Goal: Task Accomplishment & Management: Manage account settings

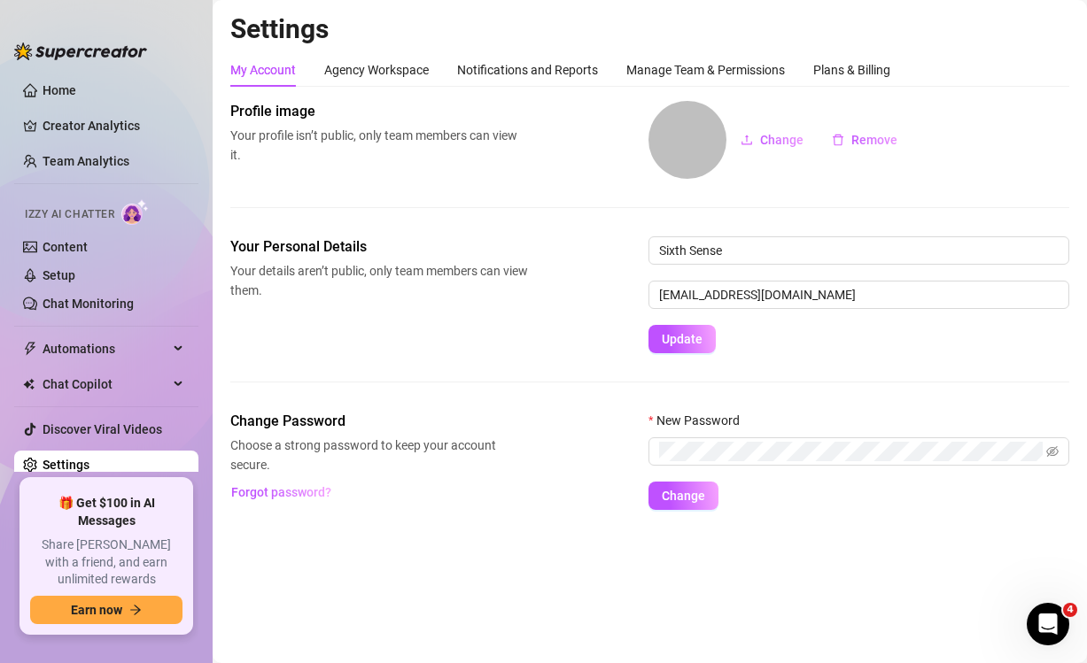
click at [867, 50] on div "Settings My Account Agency Workspace Notifications and Reports Manage Team & Pe…" at bounding box center [649, 271] width 839 height 519
click at [857, 63] on div "Plans & Billing" at bounding box center [851, 69] width 77 height 19
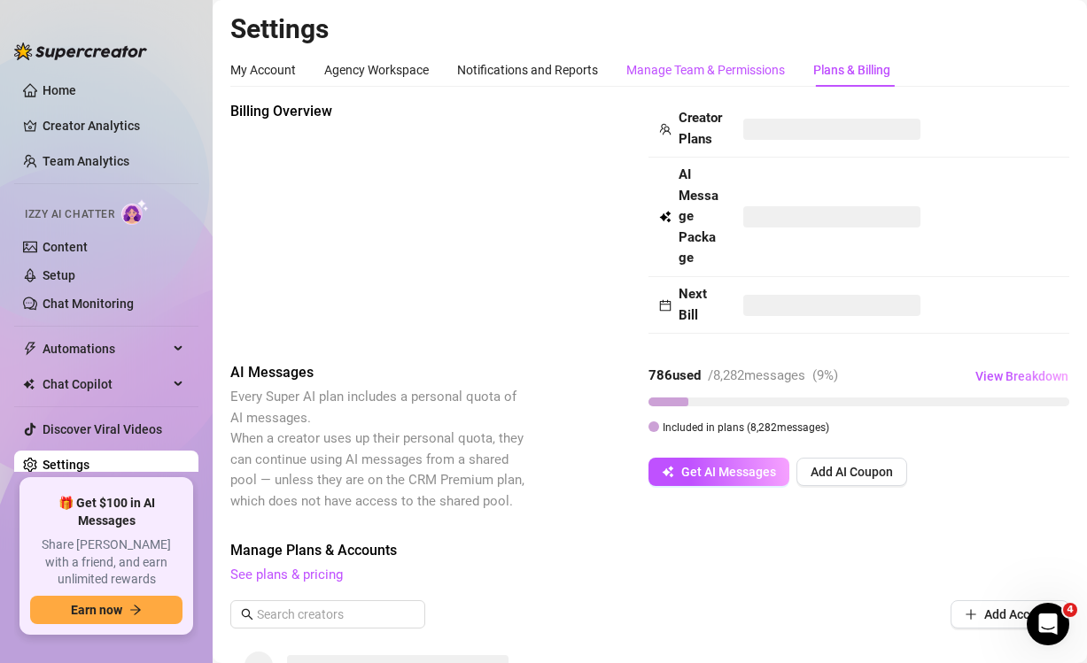
click at [675, 77] on div "Manage Team & Permissions" at bounding box center [705, 69] width 159 height 19
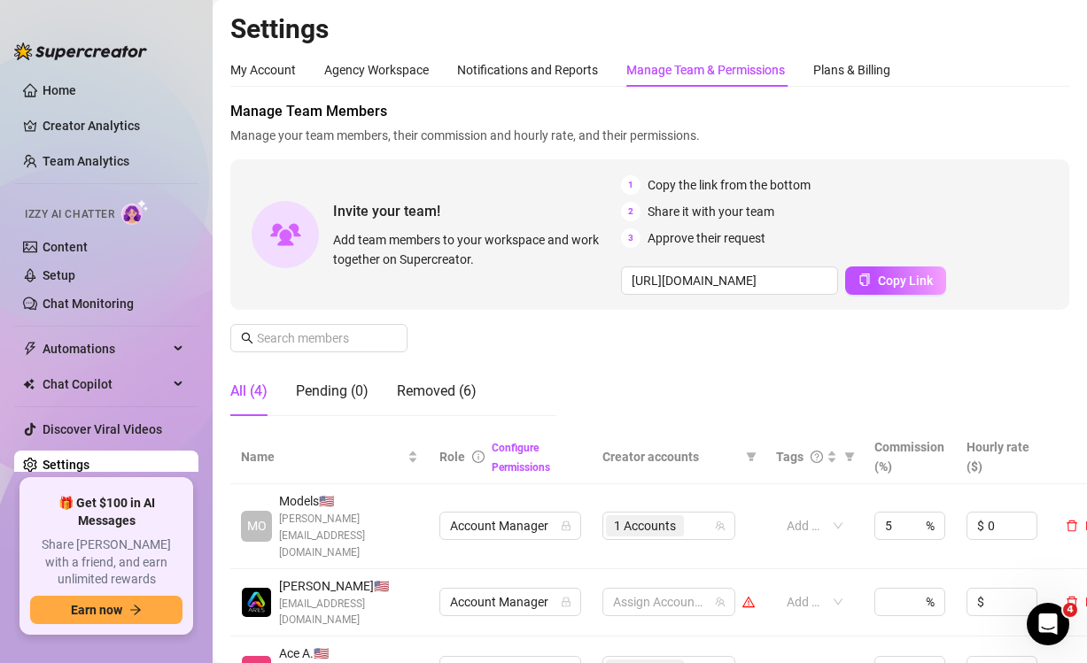
scroll to position [0, 4]
click at [259, 65] on div "My Account" at bounding box center [263, 69] width 66 height 19
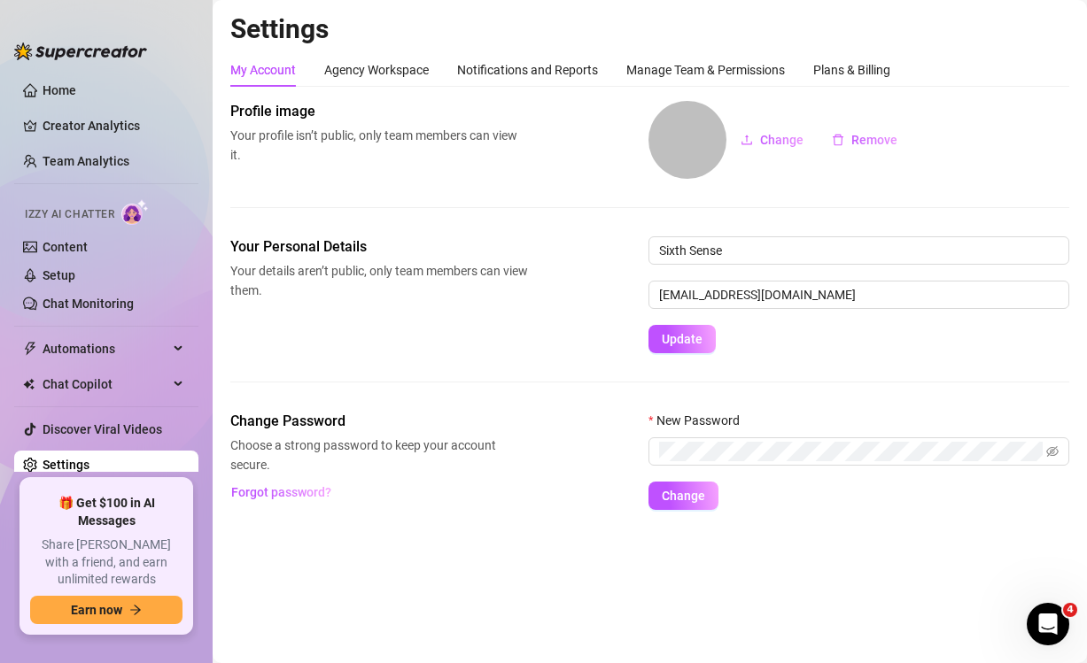
click at [677, 93] on div "My Account Agency Workspace Notifications and Reports Manage Team & Permissions…" at bounding box center [649, 281] width 839 height 457
click at [686, 75] on div "Manage Team & Permissions" at bounding box center [705, 69] width 159 height 19
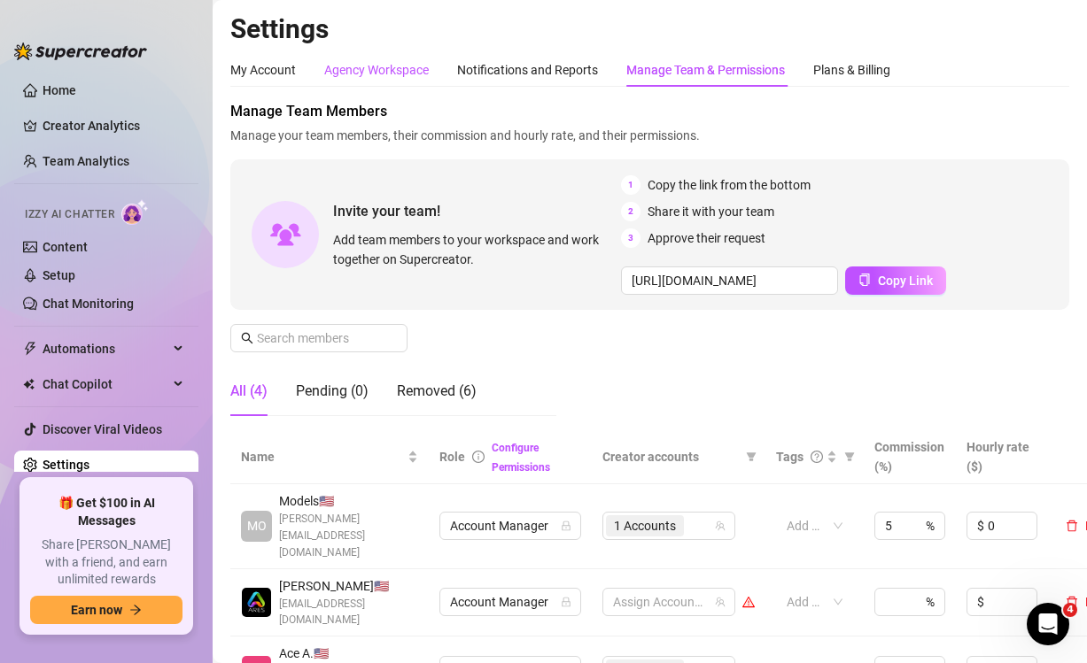
click at [393, 66] on div "Agency Workspace" at bounding box center [376, 69] width 105 height 19
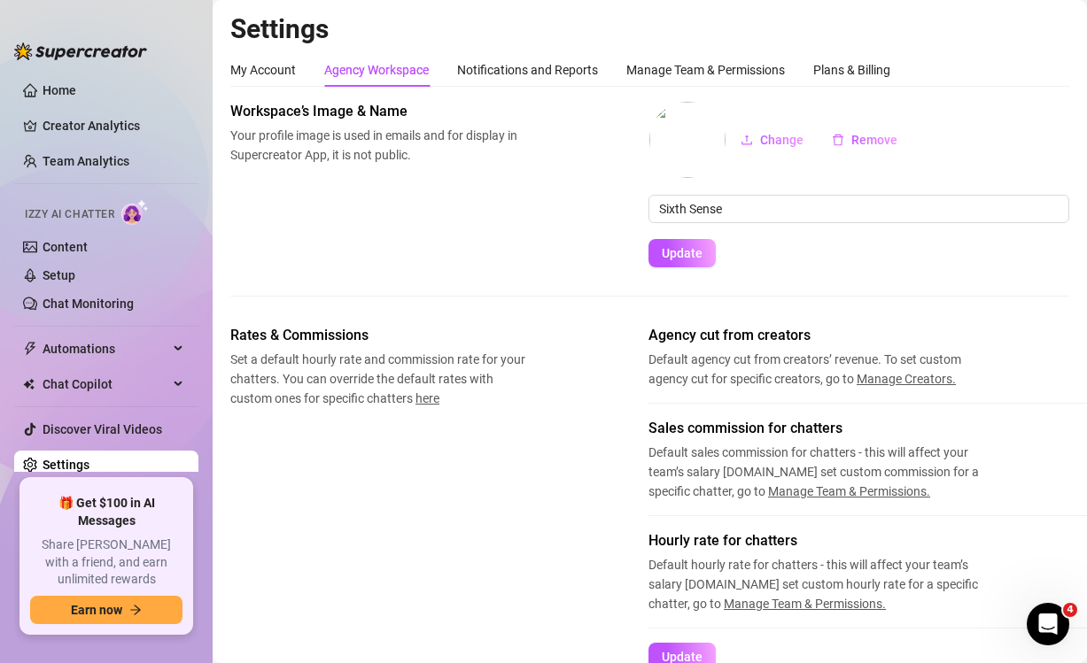
click at [811, 67] on div "My Account Agency Workspace Notifications and Reports Manage Team & Permissions…" at bounding box center [560, 70] width 660 height 34
click at [831, 66] on div "Plans & Billing" at bounding box center [851, 69] width 77 height 19
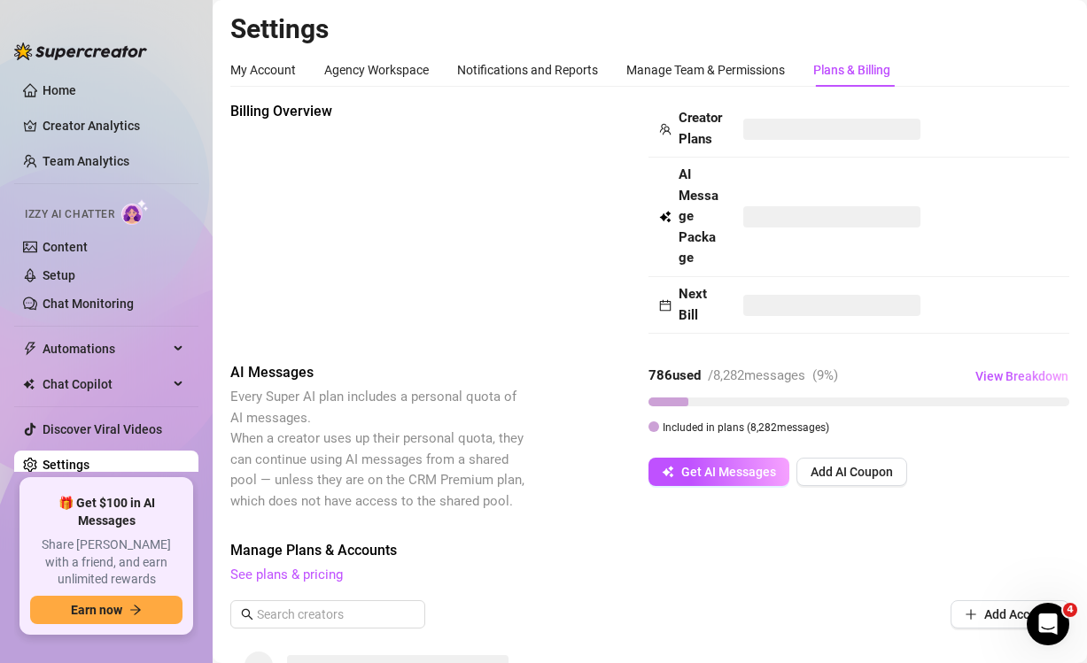
scroll to position [553, 0]
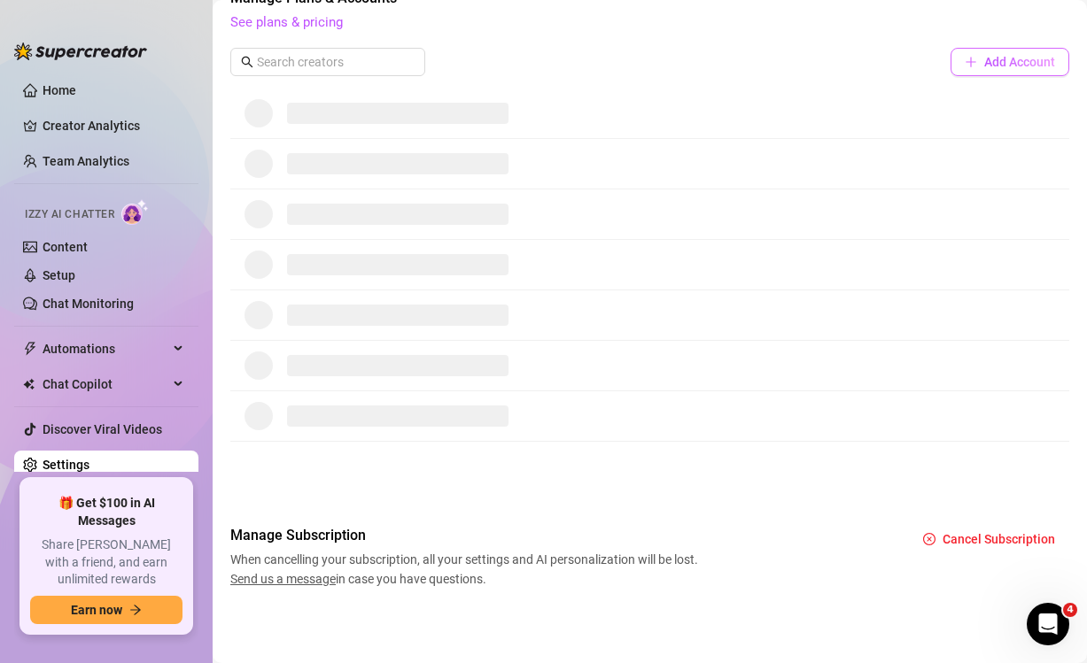
click at [1028, 72] on button "Add Account" at bounding box center [1009, 62] width 119 height 28
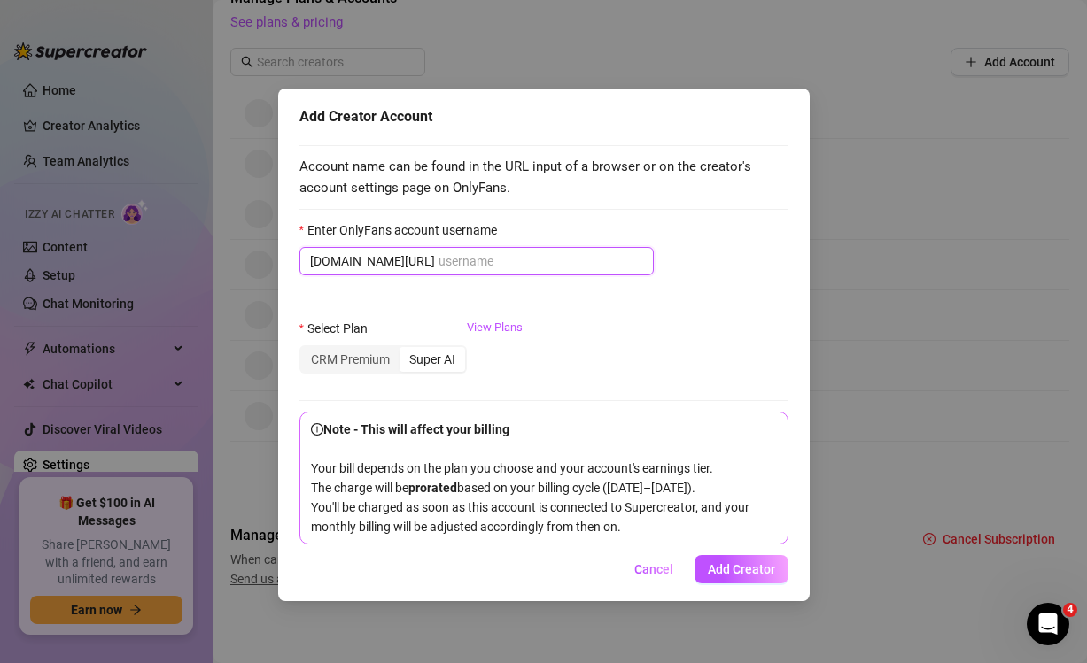
click at [438, 260] on input "Enter OnlyFans account username" at bounding box center [540, 261] width 205 height 19
paste input "@naughtysoccerboy"
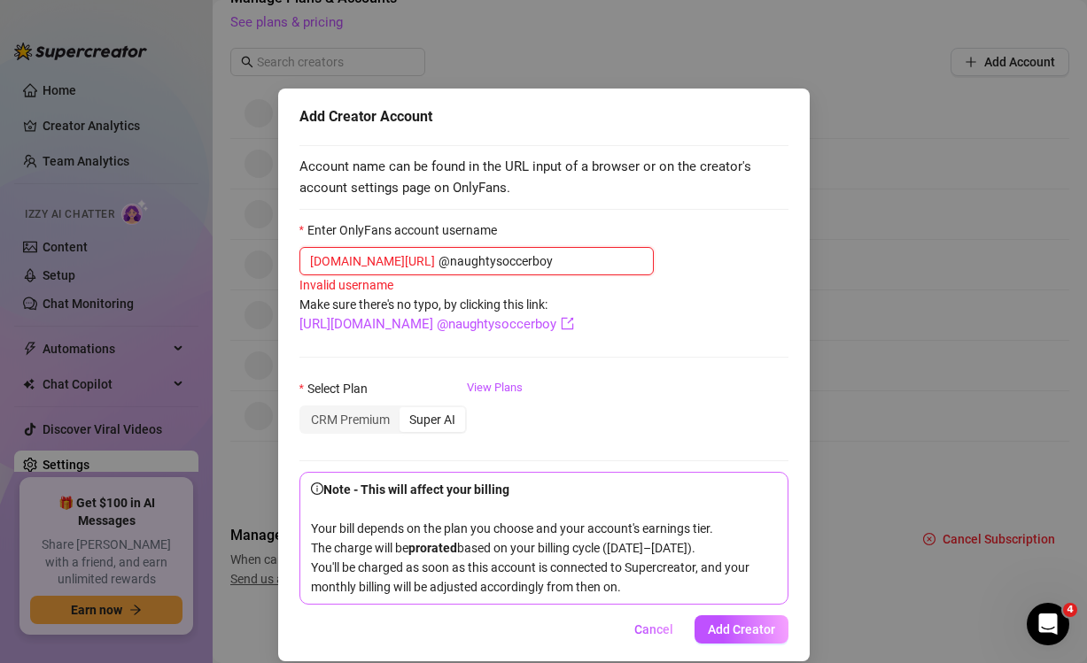
click at [438, 262] on input "@naughtysoccerboy" at bounding box center [540, 261] width 205 height 19
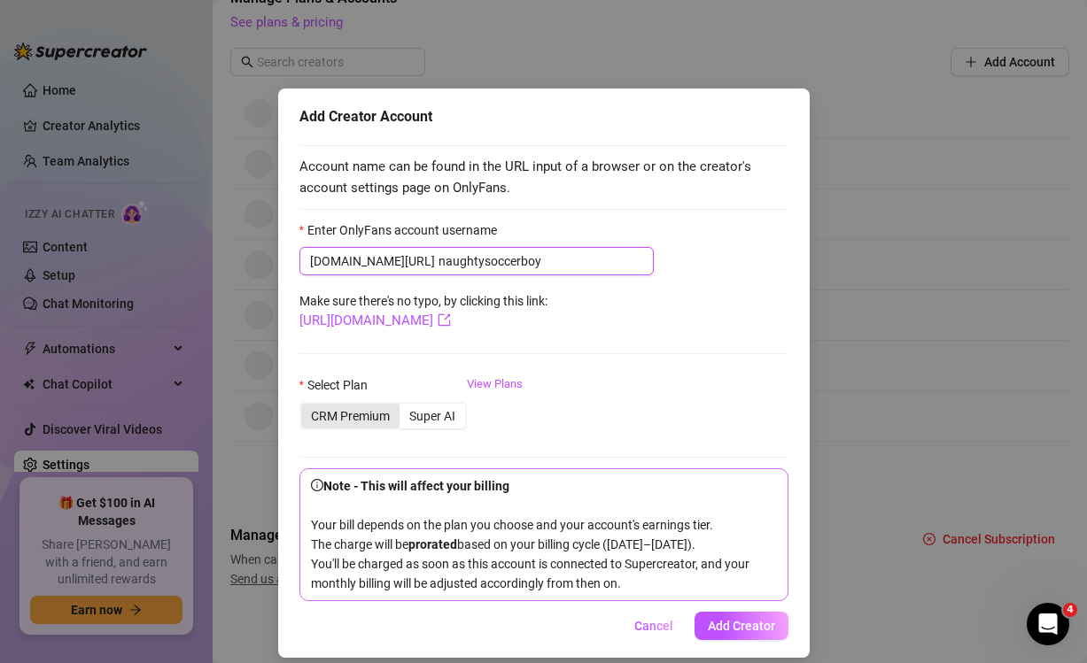
type input "naughtysoccerboy"
click at [361, 416] on div "CRM Premium" at bounding box center [350, 416] width 98 height 25
click at [306, 407] on input "CRM Premium" at bounding box center [306, 407] width 0 height 0
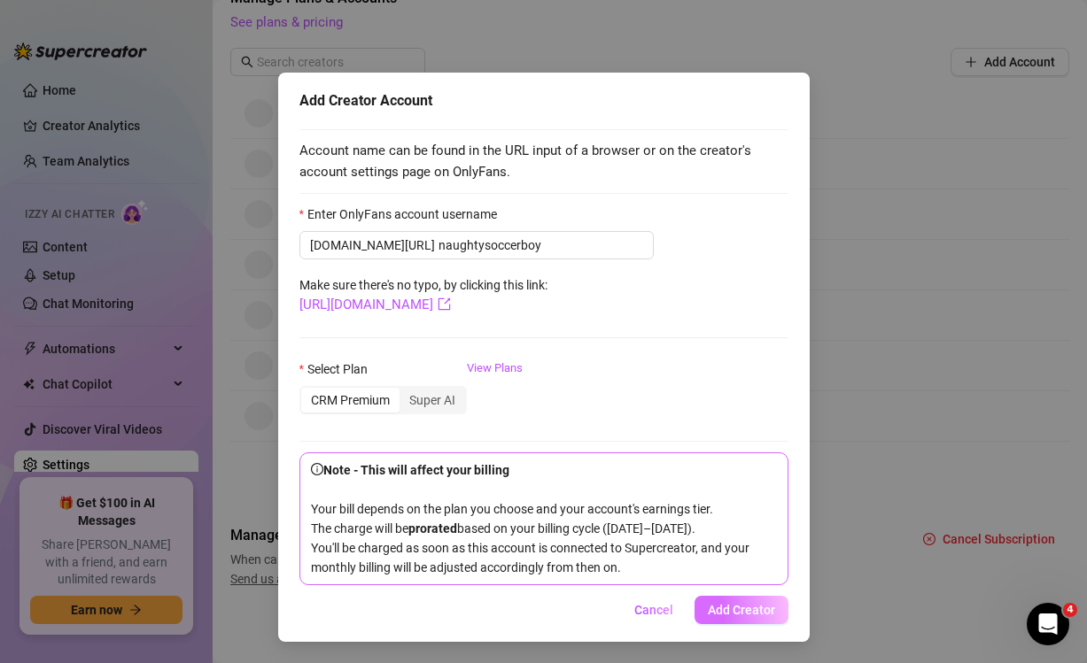
click at [757, 611] on span "Add Creator" at bounding box center [741, 610] width 67 height 14
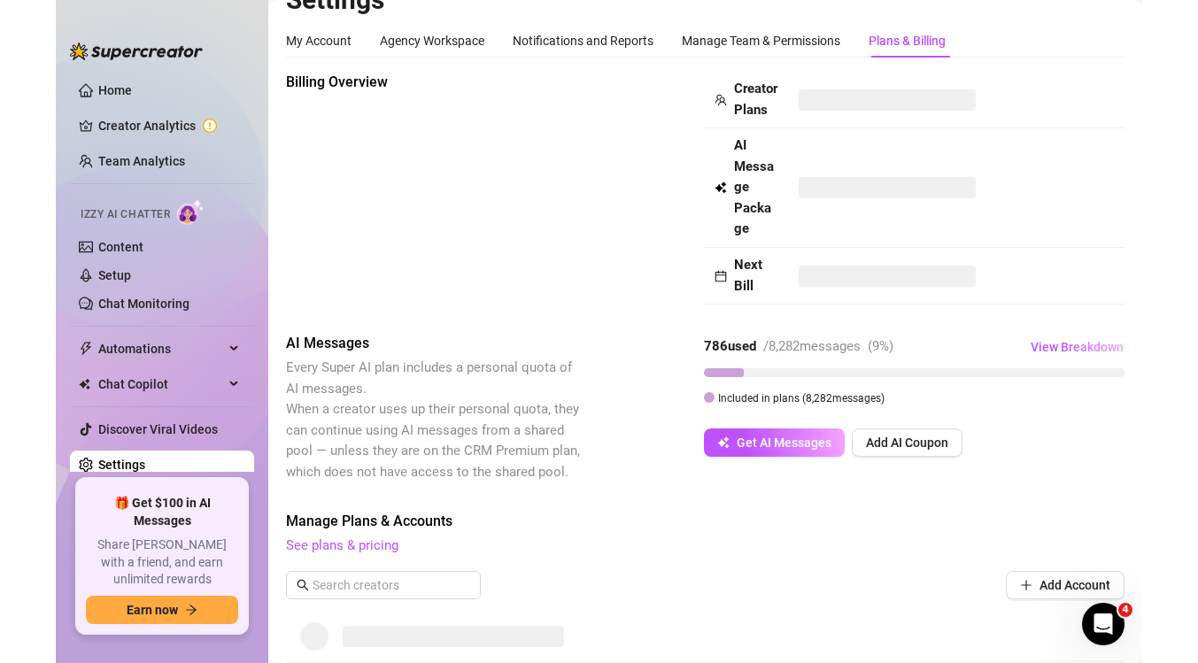
scroll to position [0, 0]
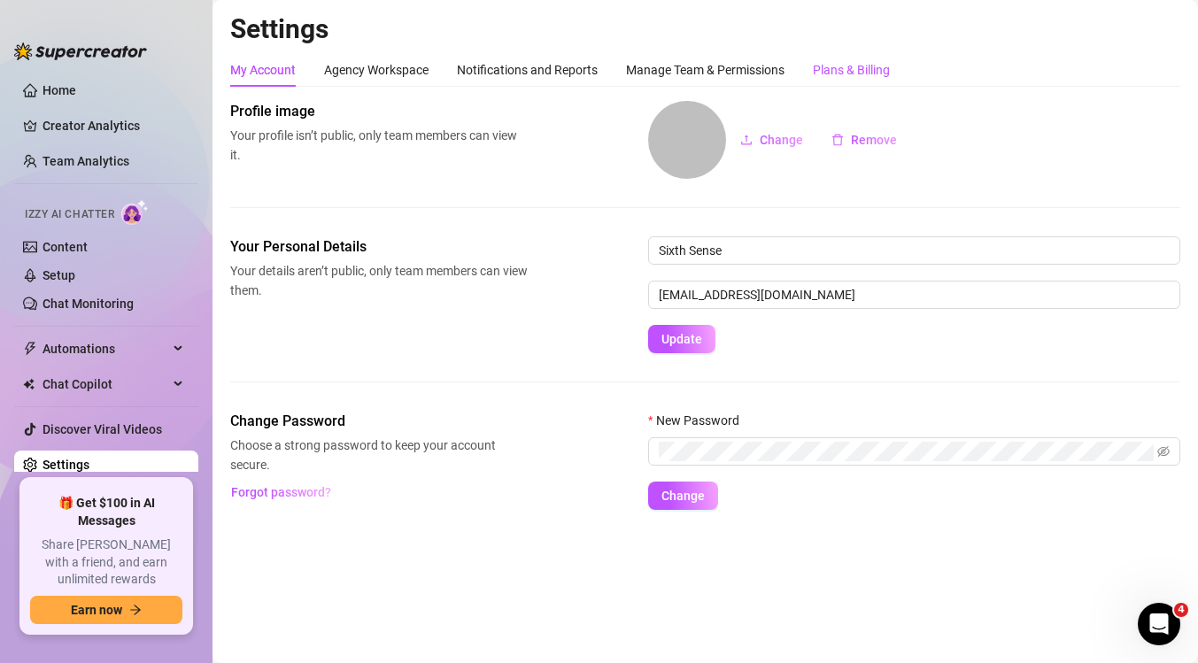
click at [890, 61] on div "Plans & Billing" at bounding box center [851, 69] width 77 height 19
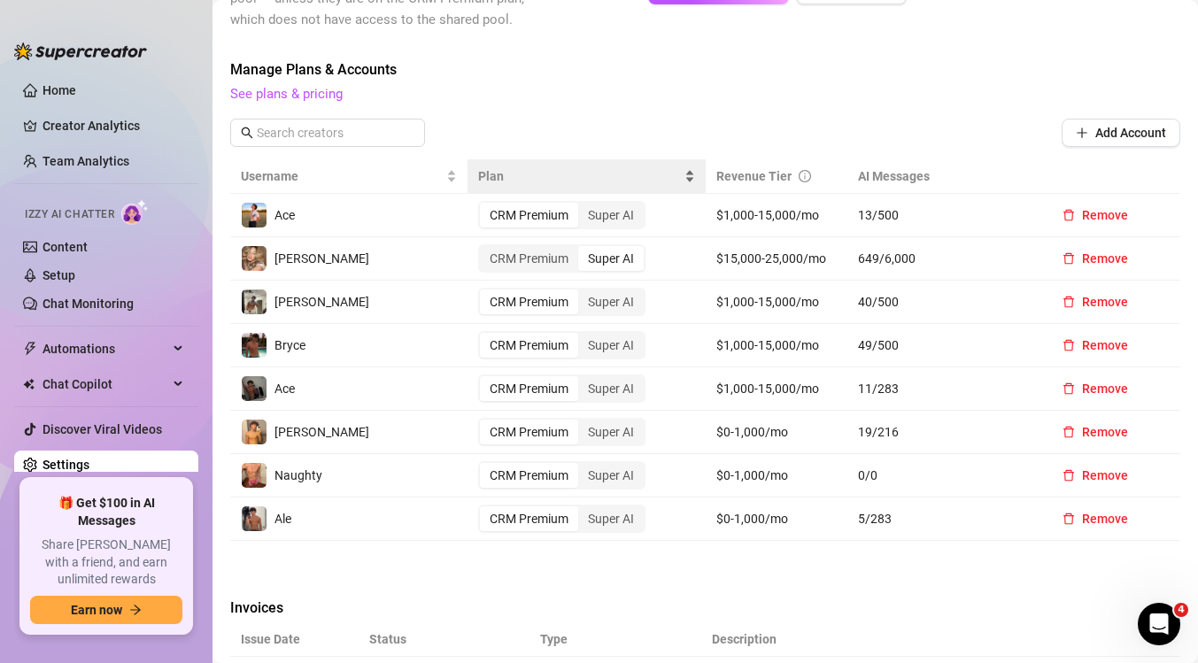
scroll to position [553, 0]
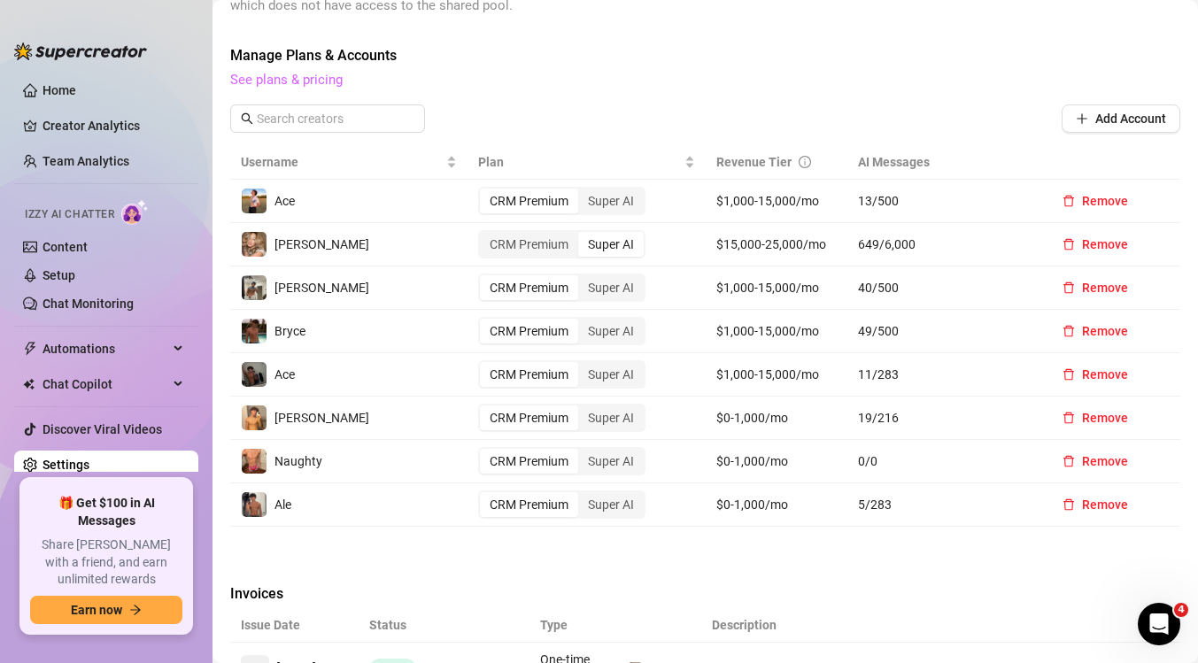
click at [314, 81] on link "See plans & pricing" at bounding box center [286, 80] width 112 height 16
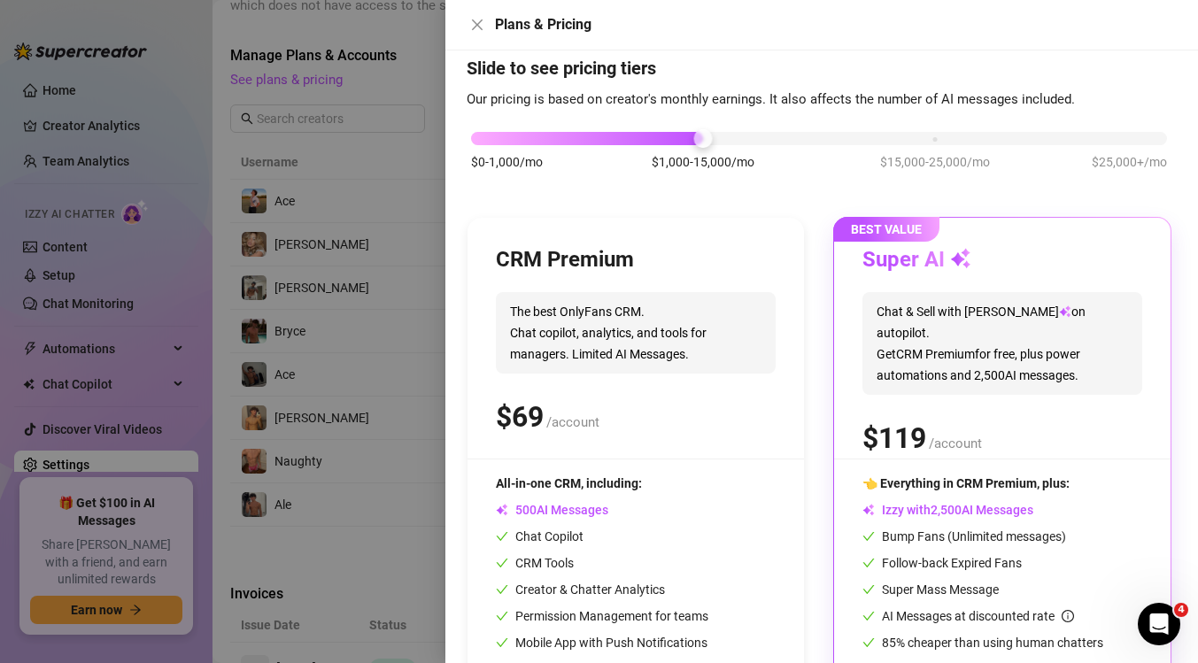
scroll to position [121, 0]
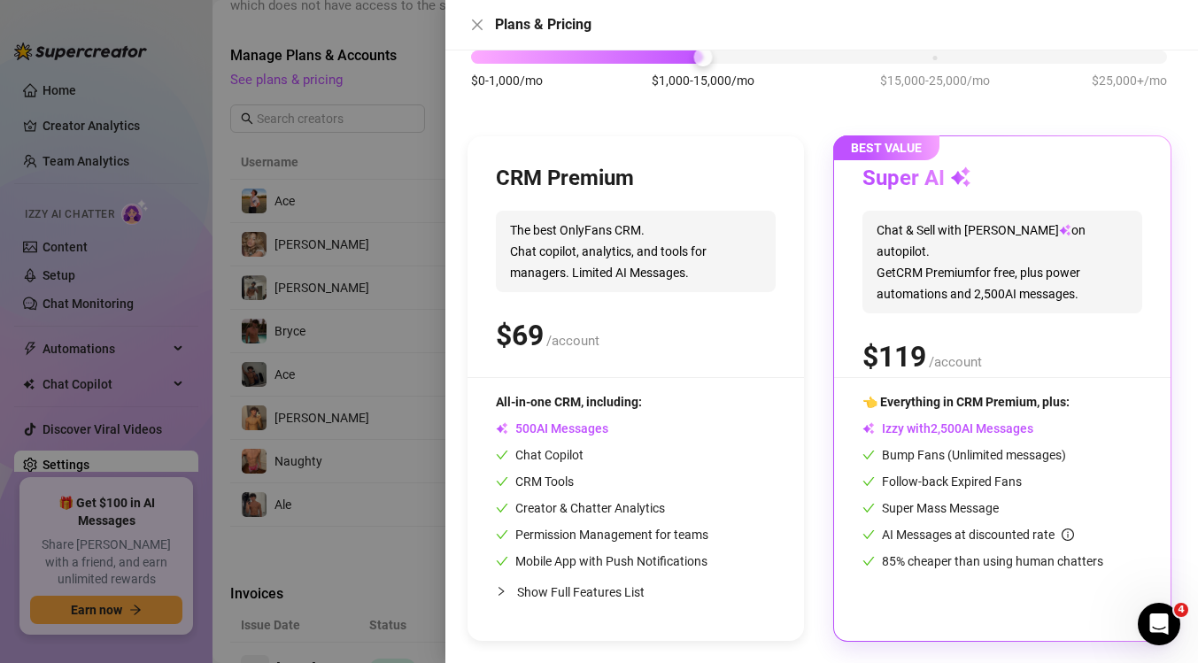
click at [347, 557] on div at bounding box center [599, 331] width 1198 height 663
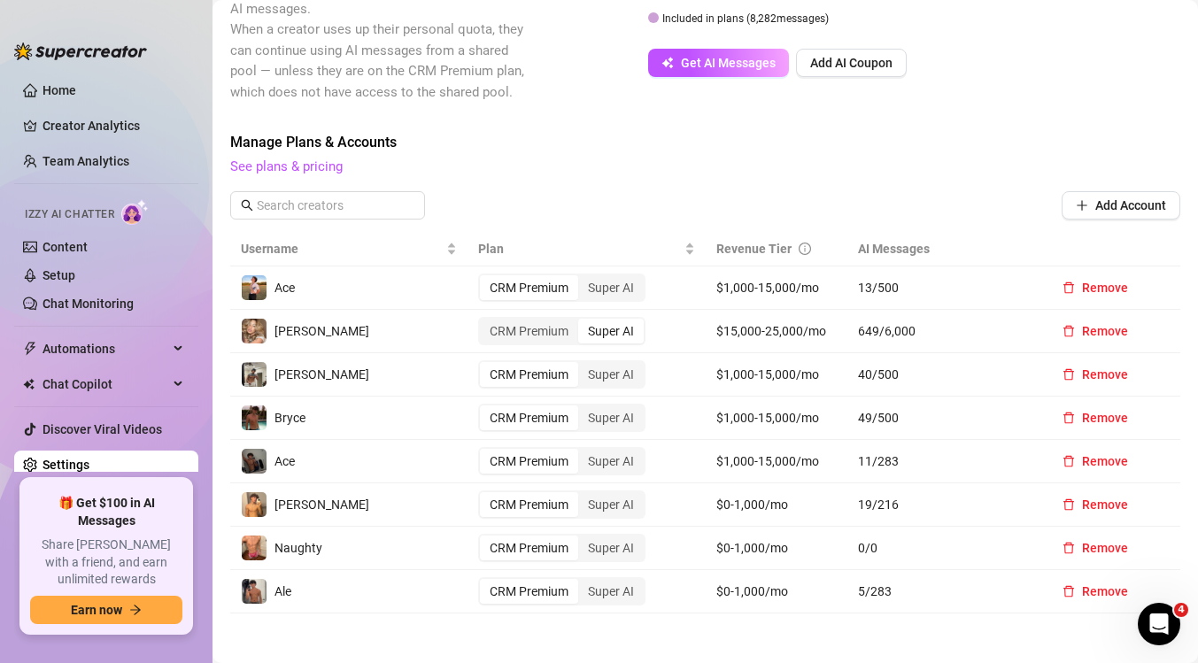
scroll to position [468, 0]
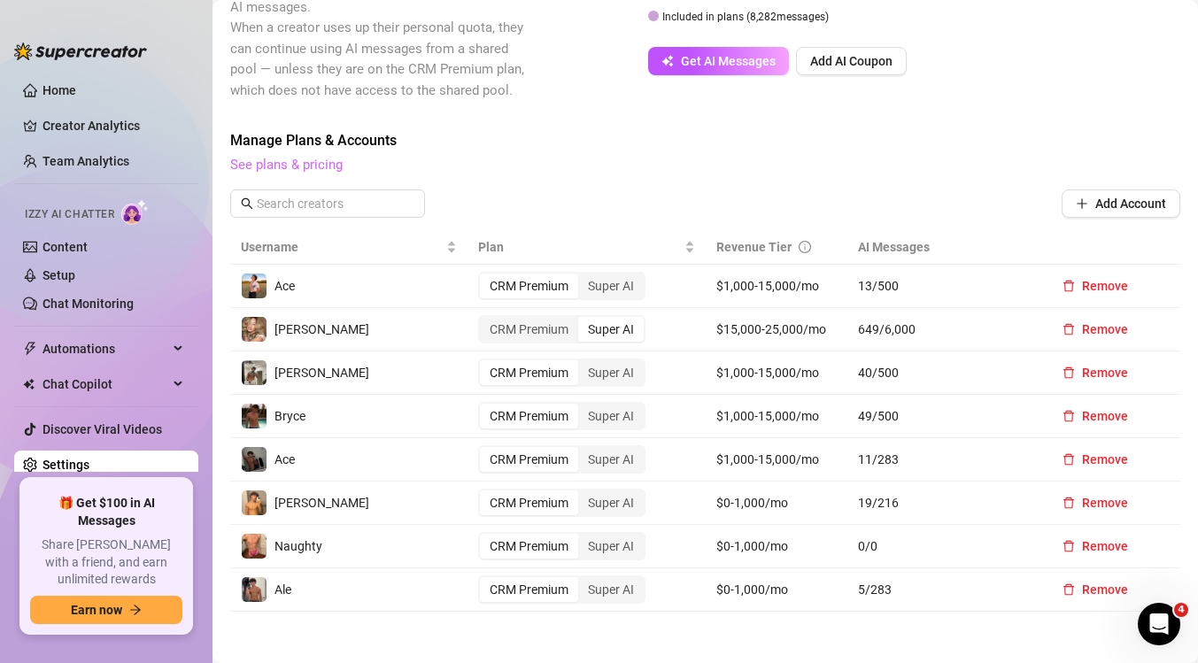
click at [310, 169] on link "See plans & pricing" at bounding box center [286, 165] width 112 height 16
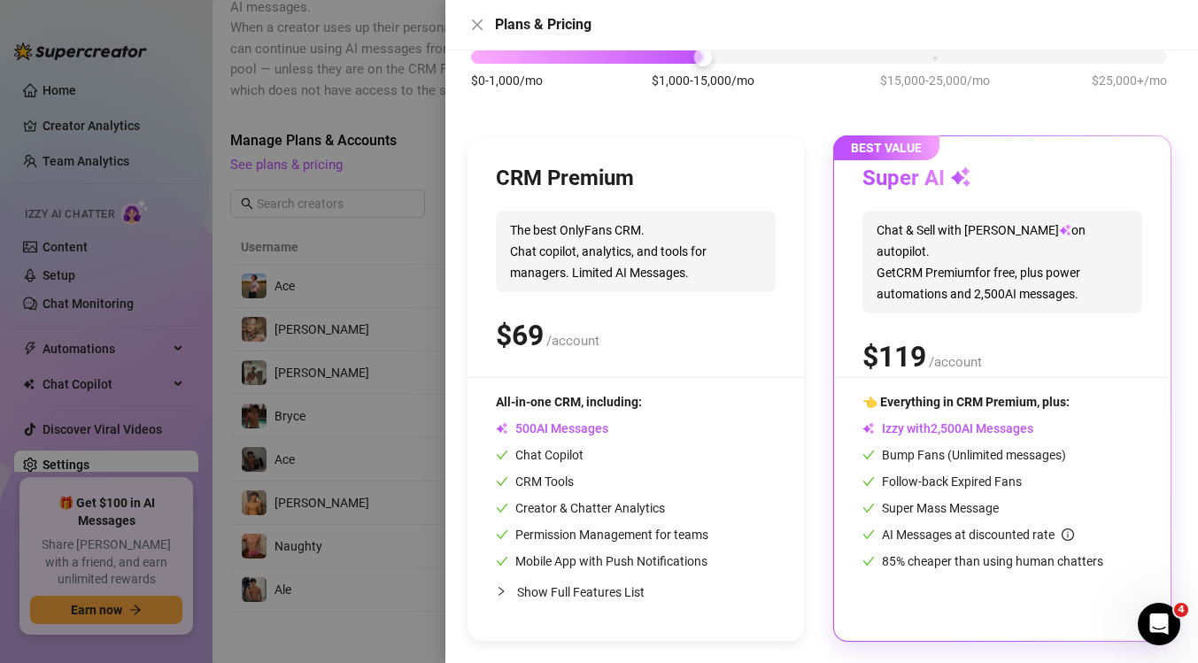
scroll to position [39, 0]
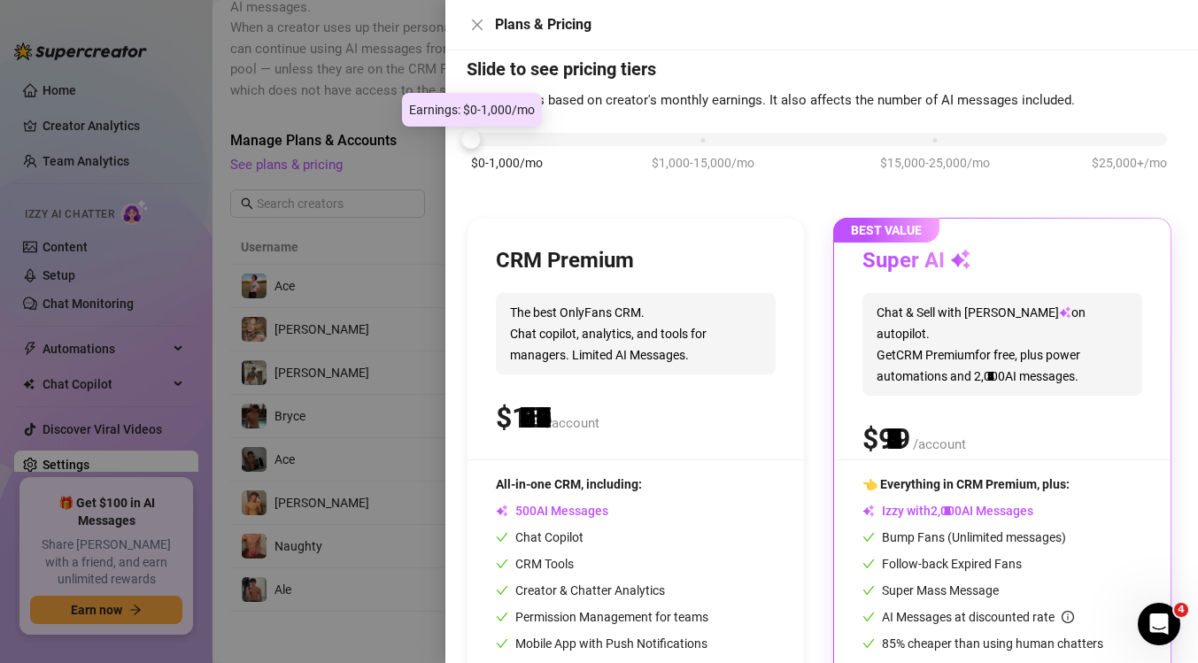
drag, startPoint x: 691, startPoint y: 142, endPoint x: 503, endPoint y: 144, distance: 187.8
click at [492, 146] on div "$0-1,000/mo $1,000-15,000/mo $15,000-25,000/mo $25,000+/mo" at bounding box center [819, 161] width 705 height 100
click at [508, 143] on div at bounding box center [819, 139] width 696 height 13
click at [498, 142] on div at bounding box center [819, 139] width 696 height 13
drag, startPoint x: 505, startPoint y: 141, endPoint x: 573, endPoint y: 140, distance: 68.2
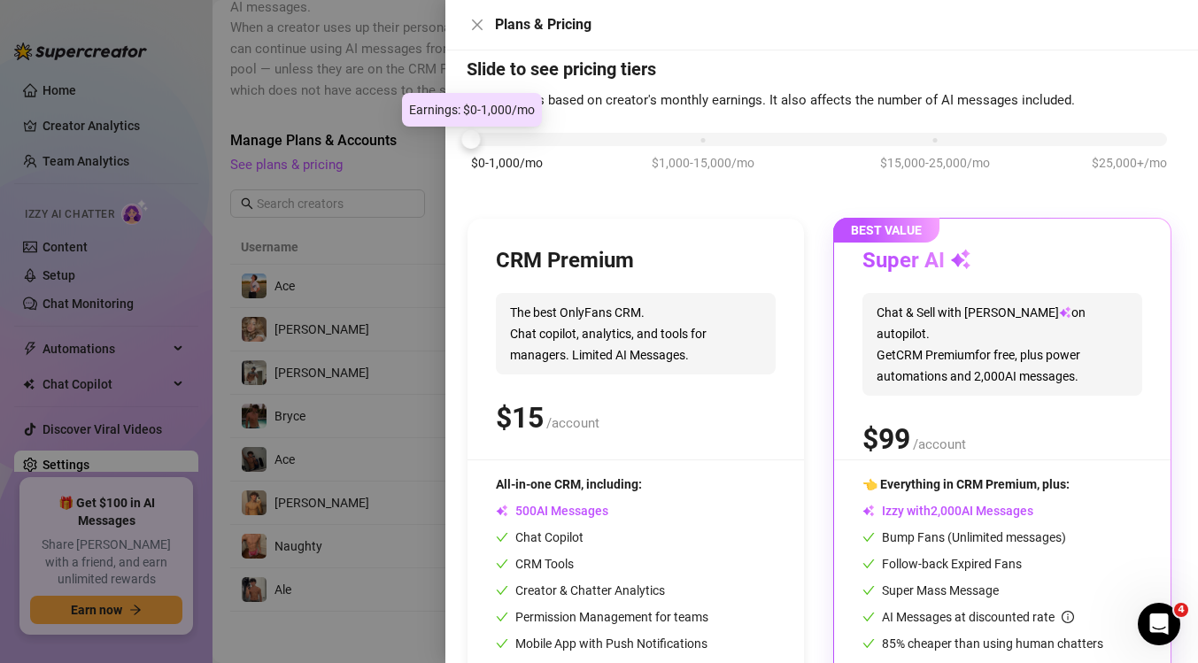
click at [573, 140] on div at bounding box center [819, 139] width 696 height 13
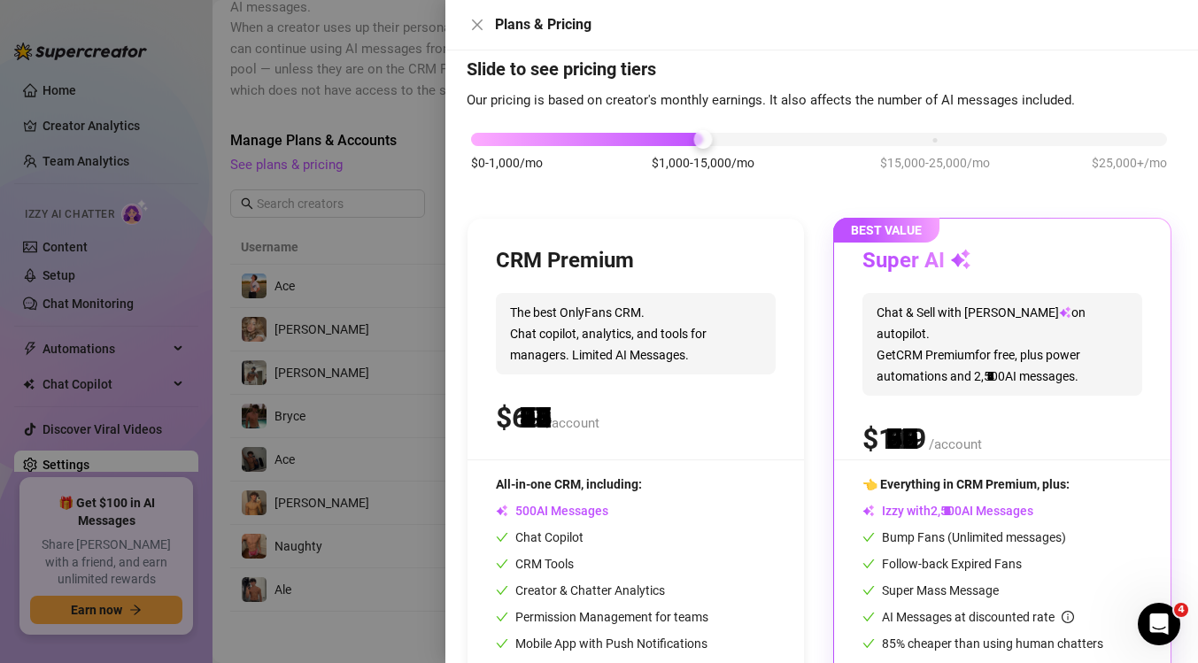
click at [679, 129] on div "$0-1,000/mo $1,000-15,000/mo $15,000-25,000/mo $25,000+/mo" at bounding box center [819, 134] width 696 height 11
click at [936, 136] on div "$0-1,000/mo $1,000-15,000/mo $15,000-25,000/mo $25,000+/mo" at bounding box center [819, 134] width 696 height 11
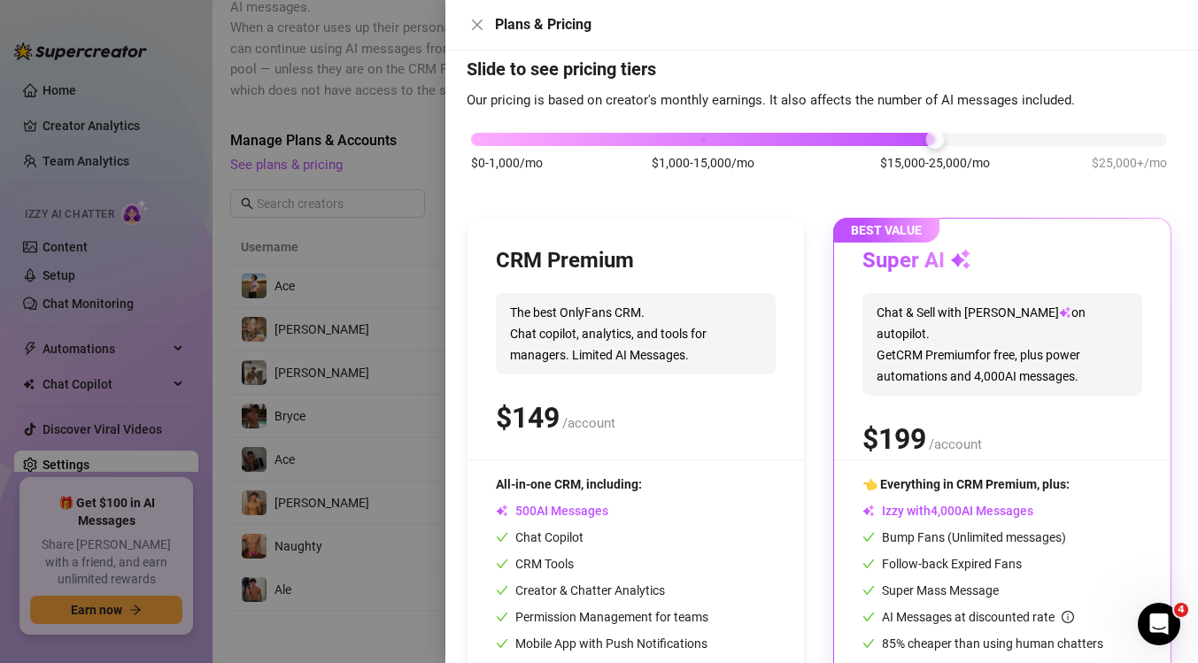
click at [1005, 143] on div at bounding box center [819, 139] width 696 height 13
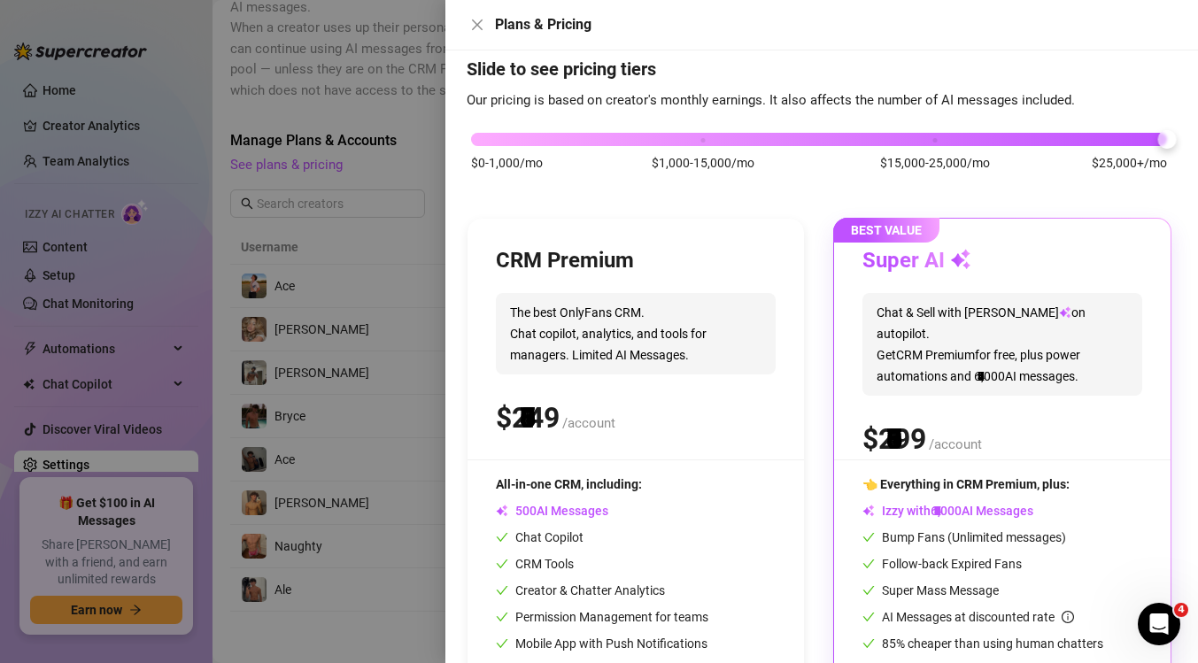
click at [1096, 140] on div "$0-1,000/mo $1,000-15,000/mo $15,000-25,000/mo $25,000+/mo" at bounding box center [819, 134] width 696 height 11
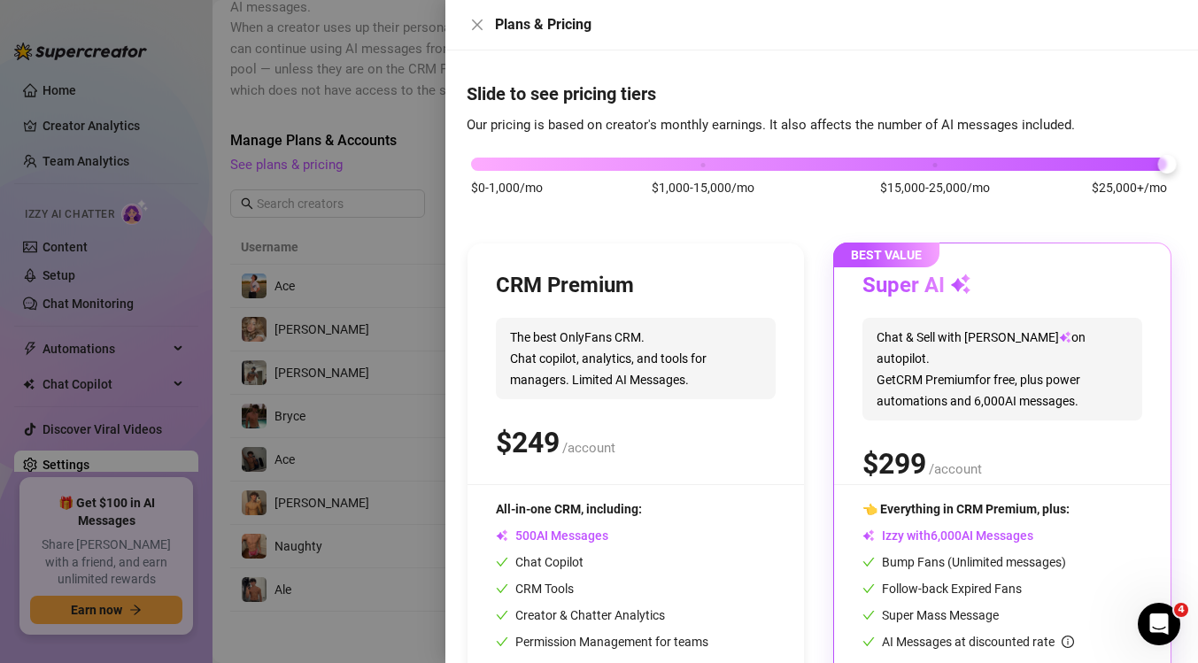
scroll to position [0, 0]
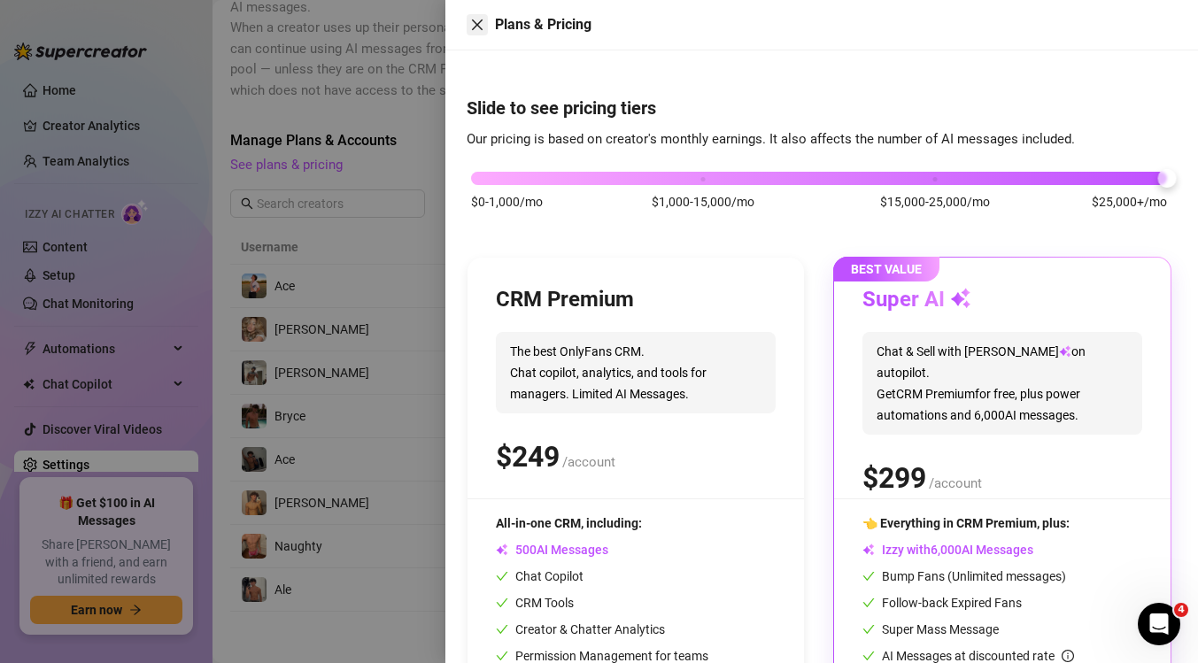
click at [478, 19] on icon "close" at bounding box center [477, 25] width 14 height 14
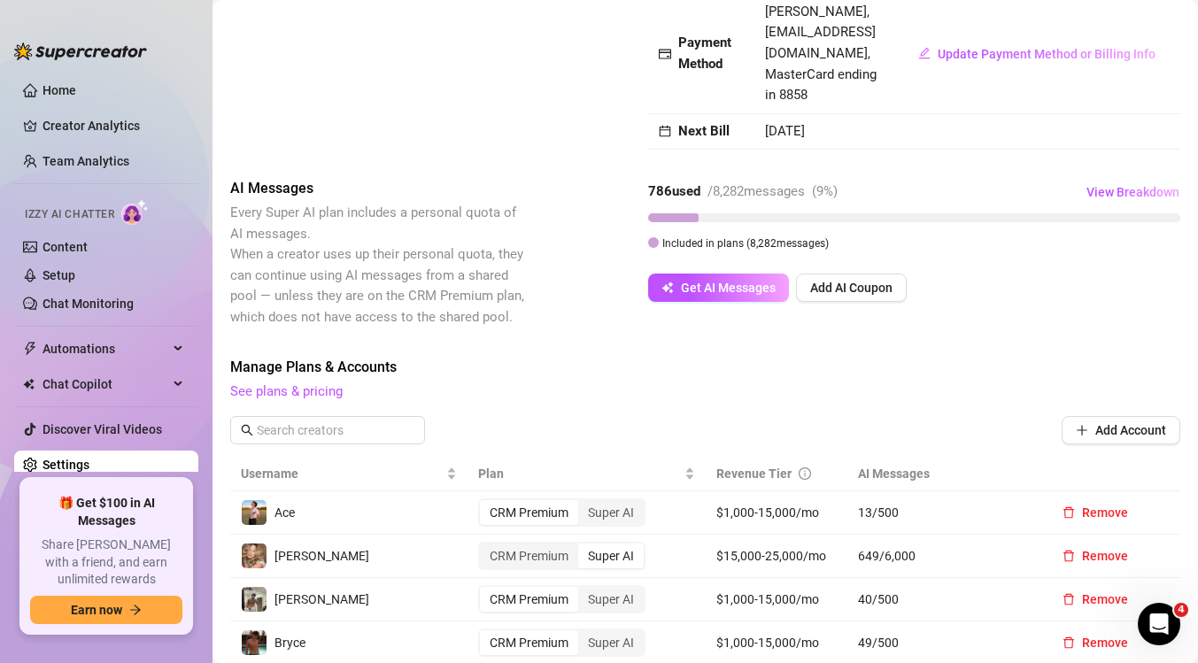
scroll to position [153, 0]
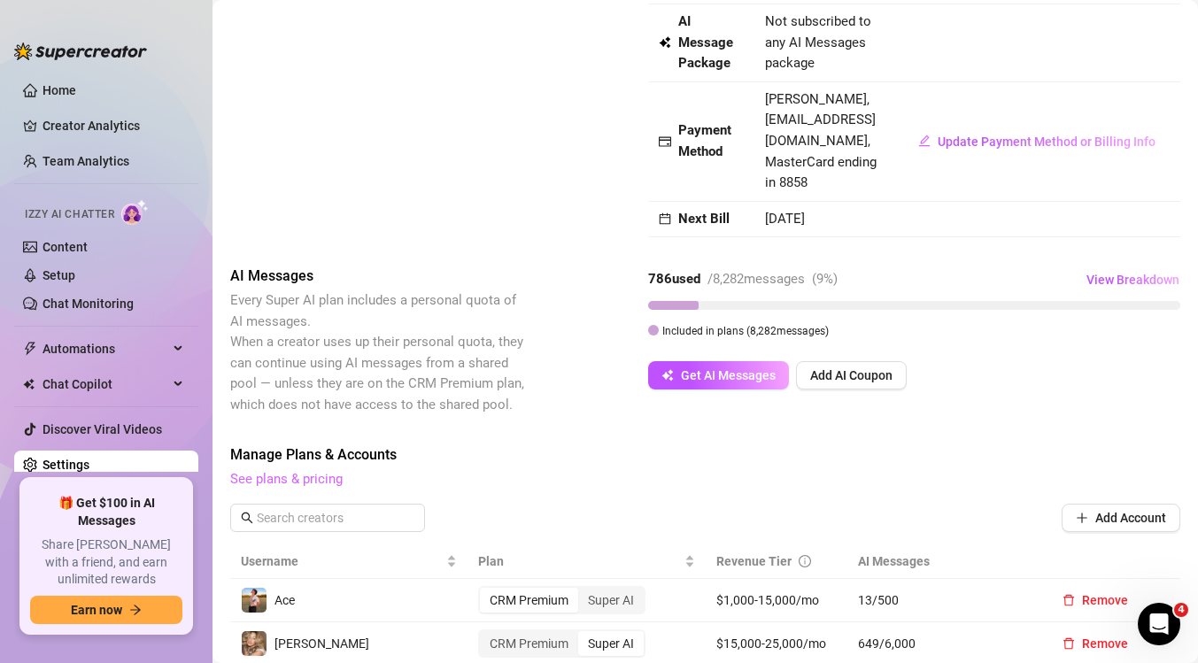
click at [289, 473] on link "See plans & pricing" at bounding box center [286, 479] width 112 height 16
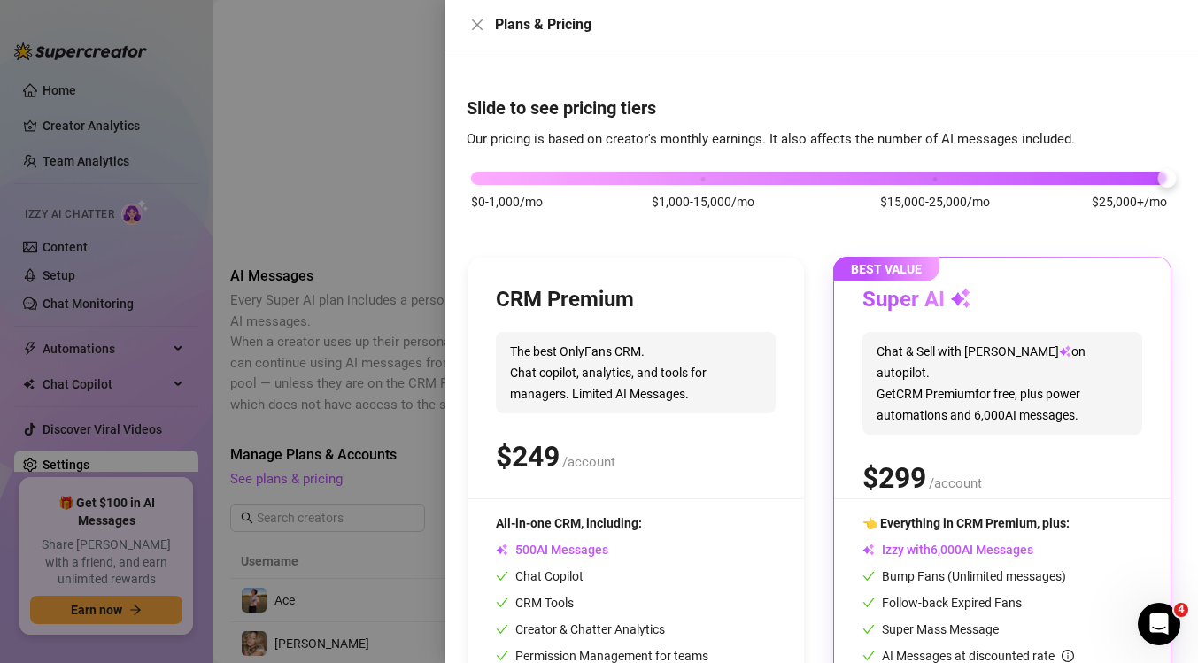
click at [466, 172] on div "Slide to see pricing tiers Our pricing is based on creator's monthly earnings. …" at bounding box center [822, 356] width 753 height 613
click at [489, 172] on div "$0-1,000/mo $1,000-15,000/mo $15,000-25,000/mo $25,000+/mo" at bounding box center [819, 173] width 696 height 11
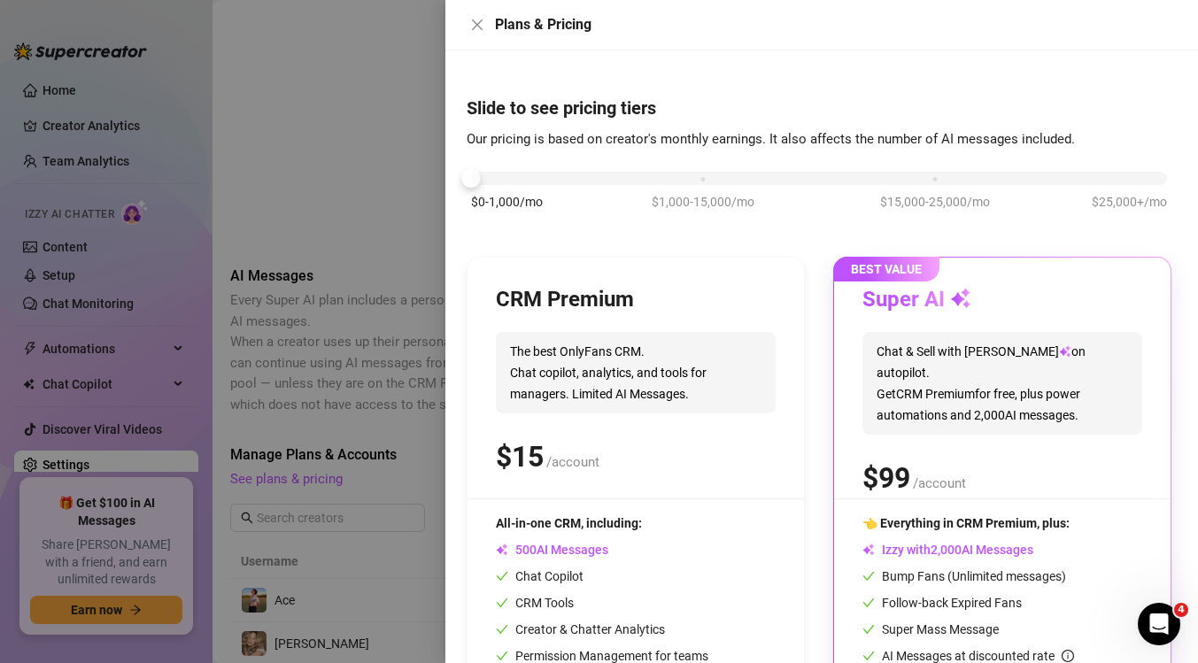
click at [341, 174] on div at bounding box center [599, 331] width 1198 height 663
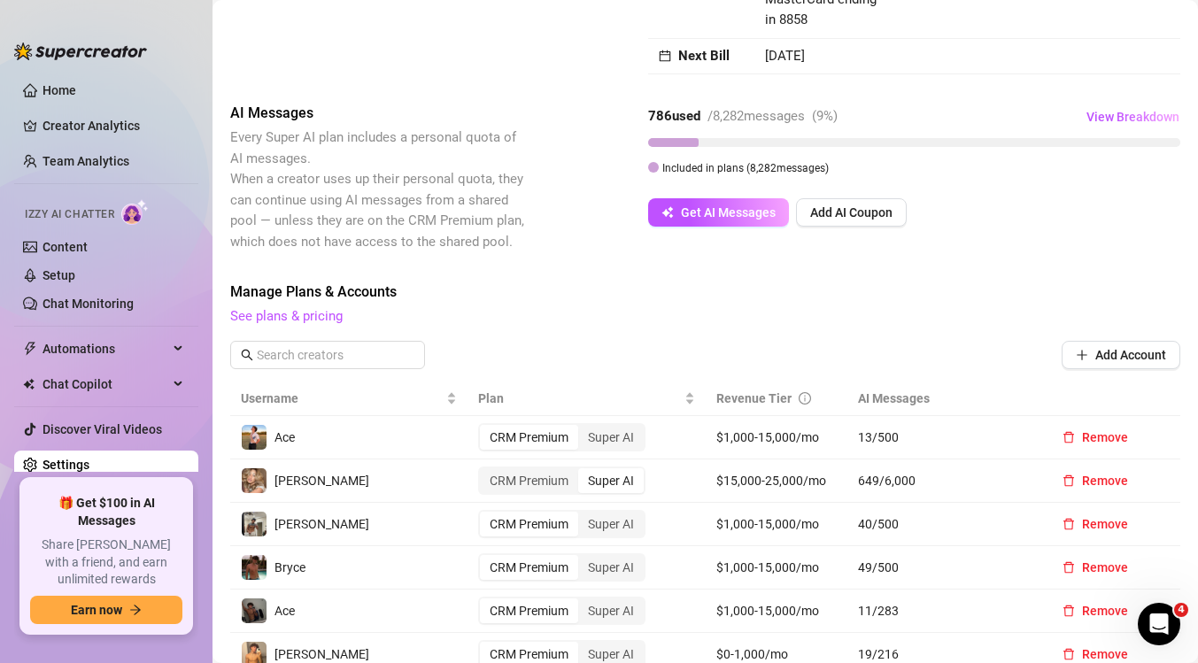
scroll to position [0, 0]
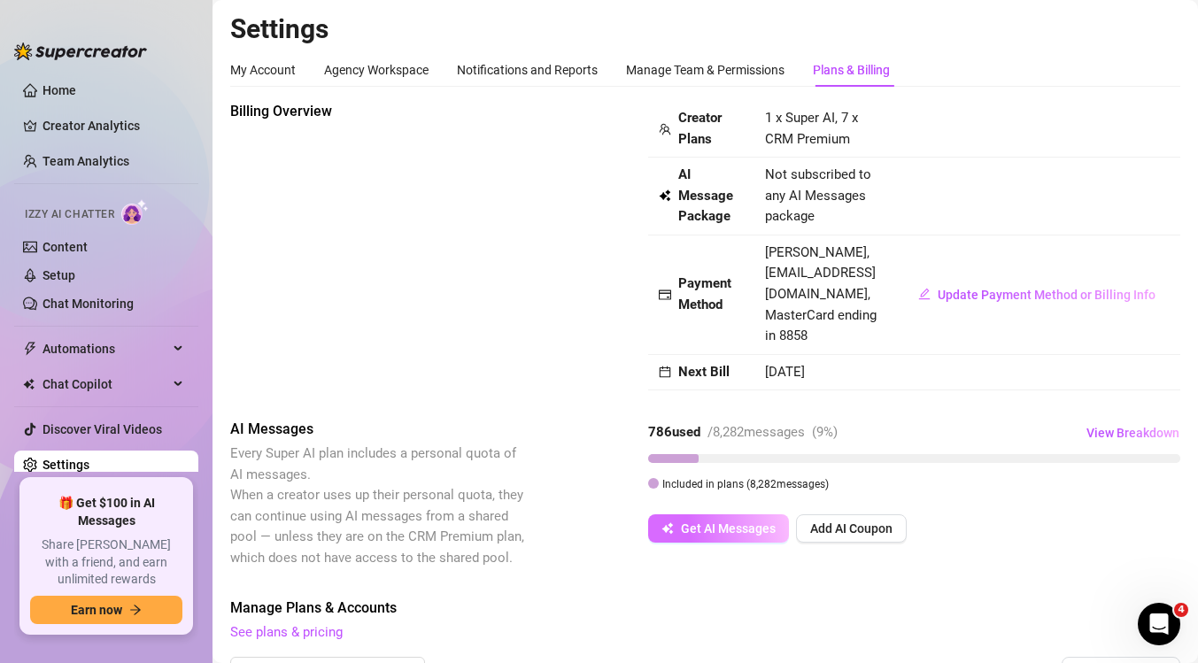
click at [725, 520] on button "Get AI Messages" at bounding box center [718, 529] width 141 height 28
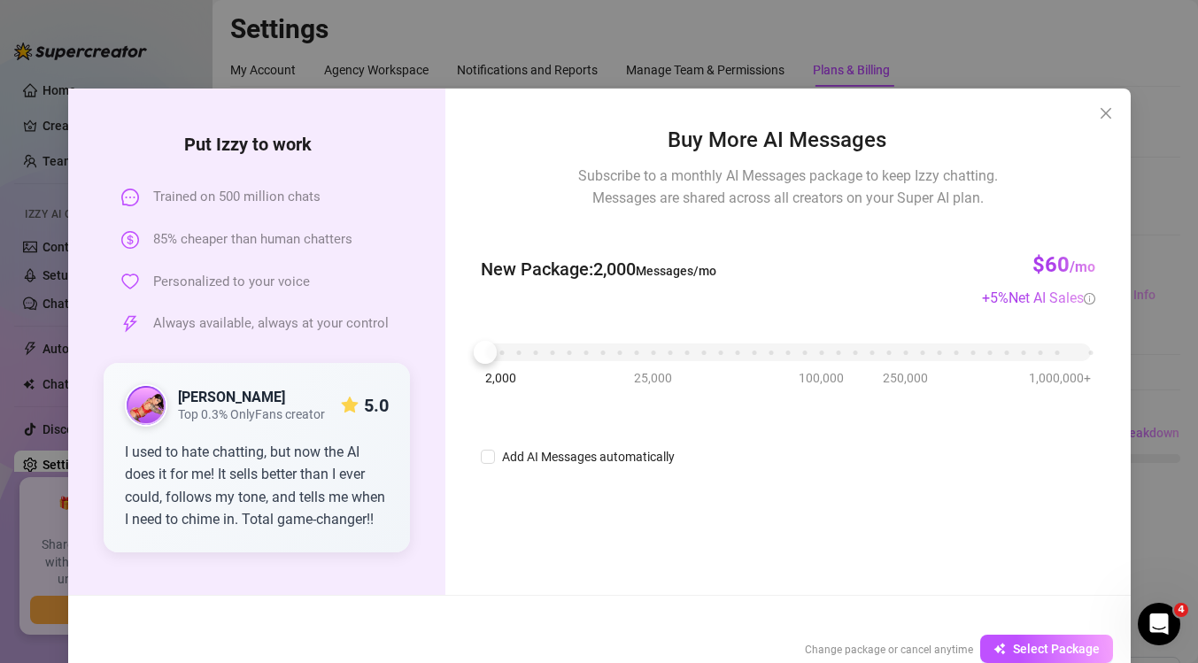
scroll to position [39, 0]
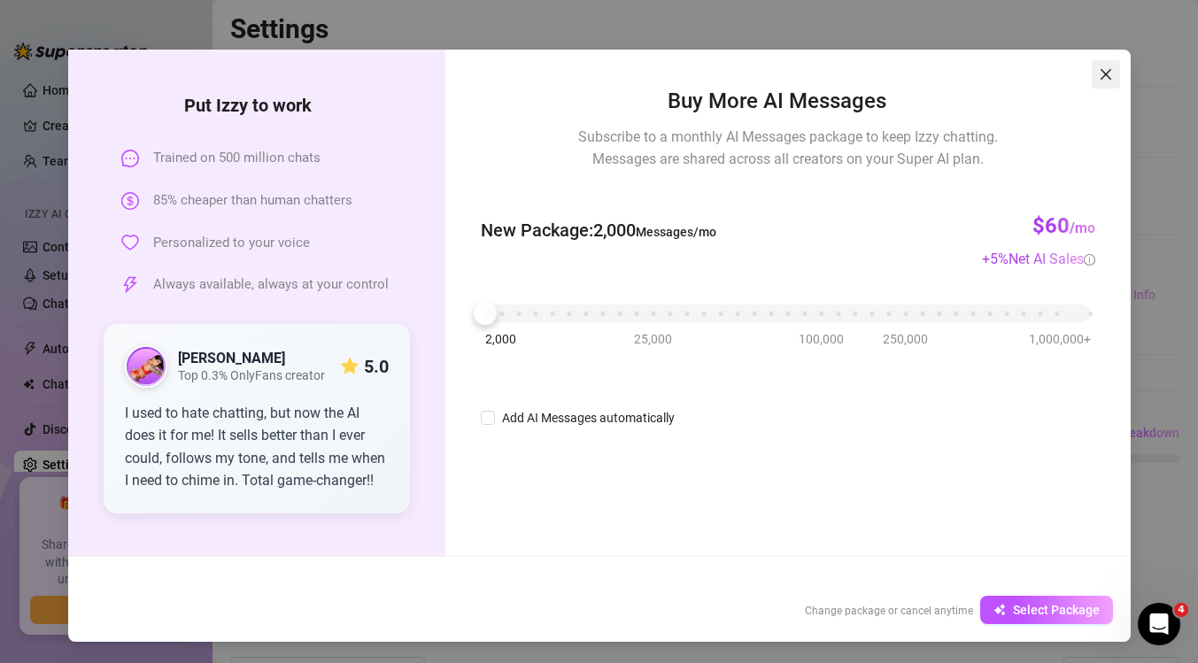
click at [1105, 81] on icon "close" at bounding box center [1106, 74] width 14 height 14
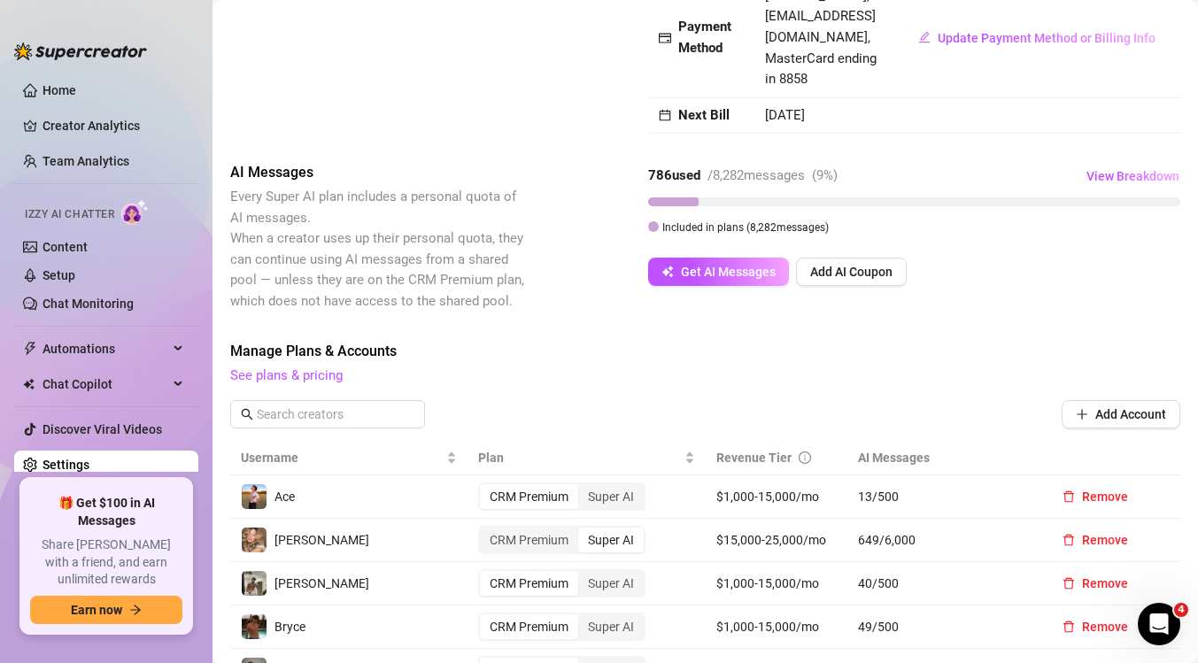
scroll to position [281, 0]
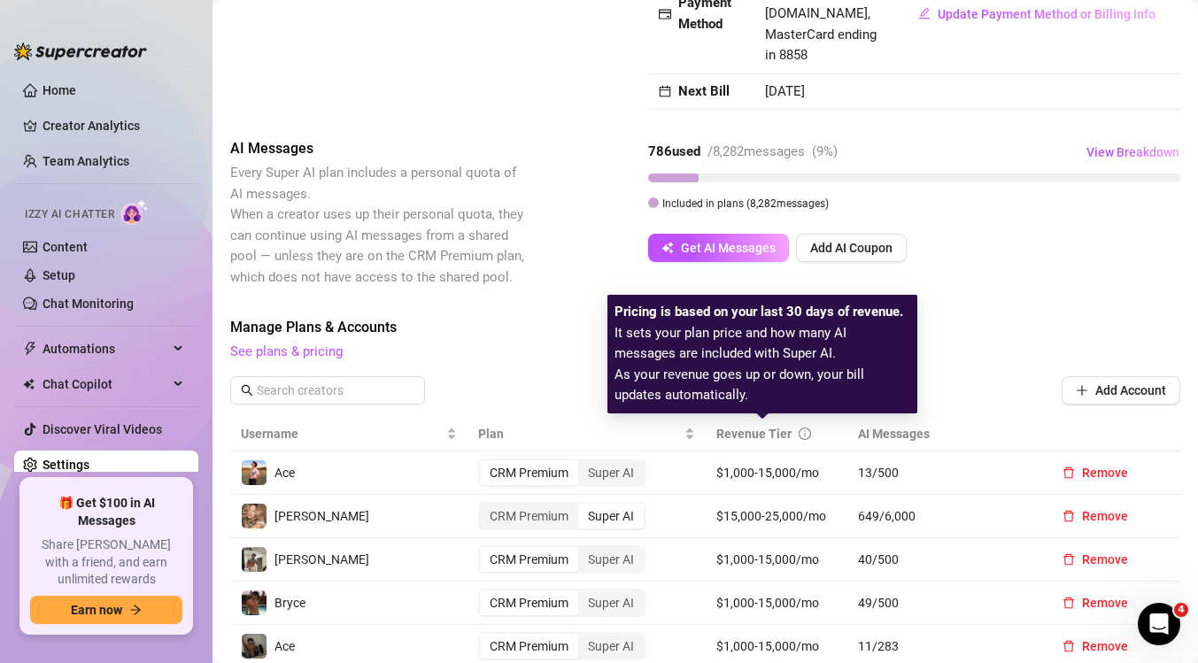
click at [803, 429] on icon "info-circle" at bounding box center [805, 434] width 12 height 12
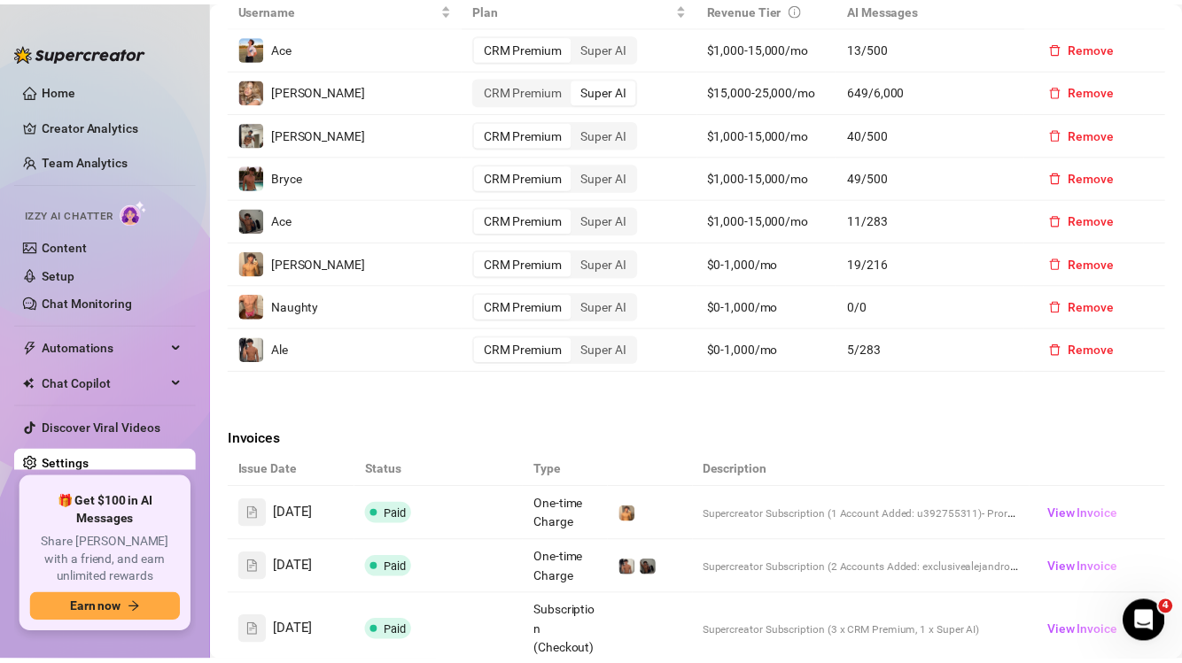
scroll to position [0, 0]
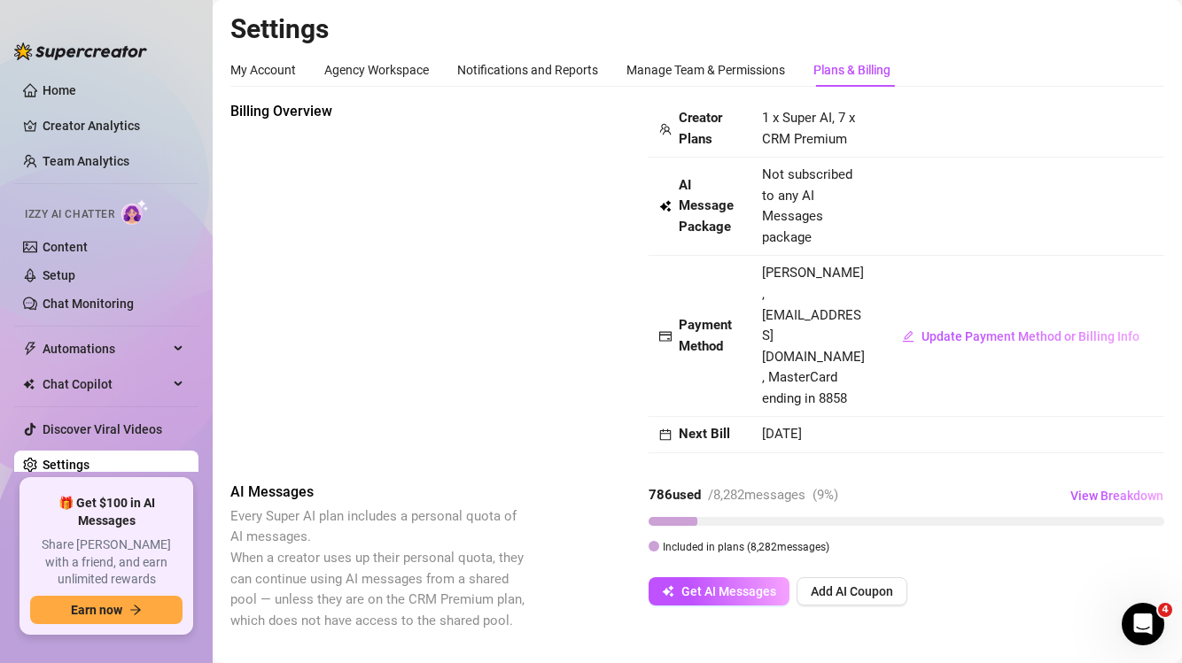
scroll to position [357, 0]
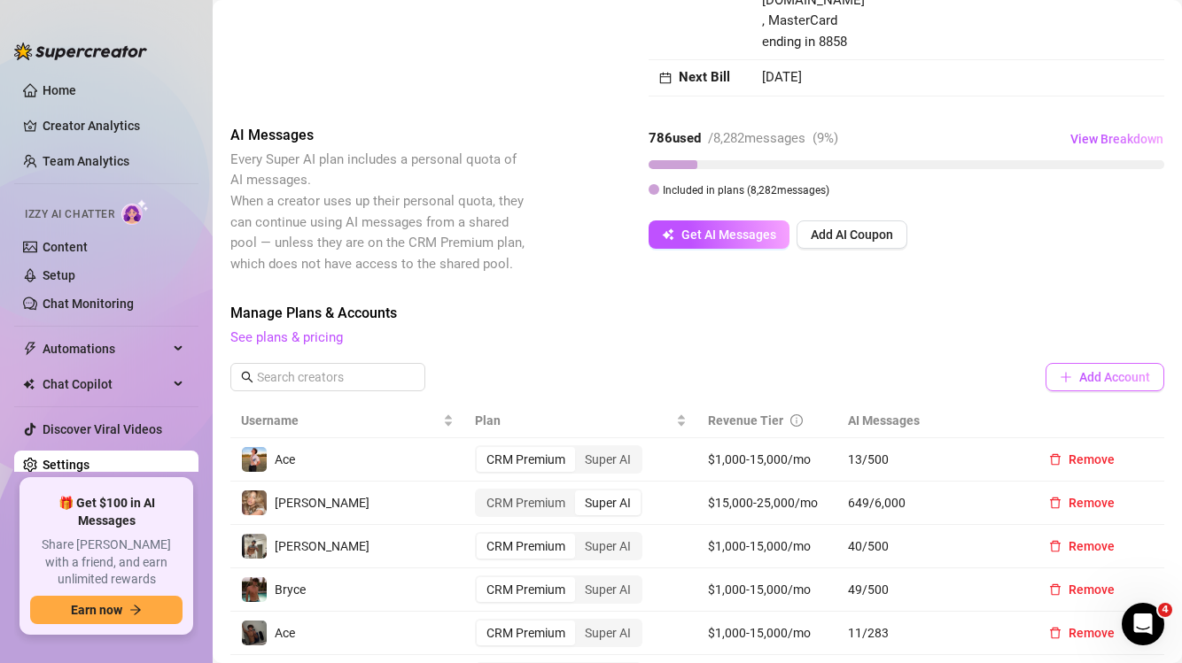
click at [1130, 370] on span "Add Account" at bounding box center [1114, 377] width 71 height 14
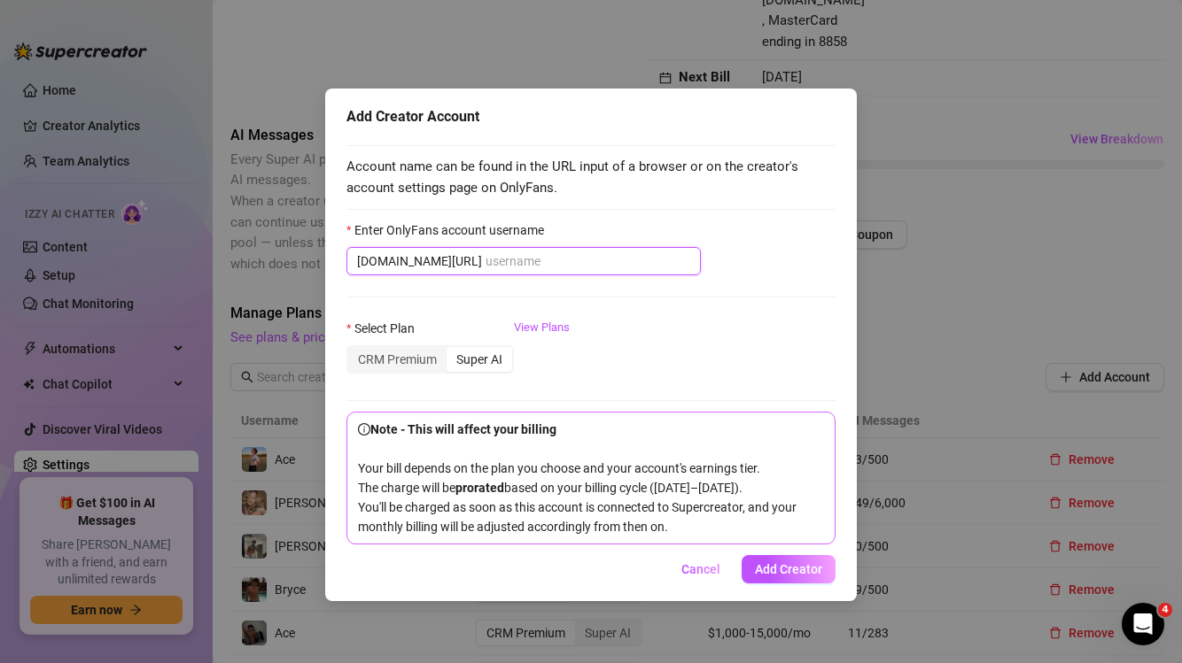
click at [561, 253] on input "Enter OnlyFans account username" at bounding box center [587, 261] width 205 height 19
paste input "@freakybaseballplayer"
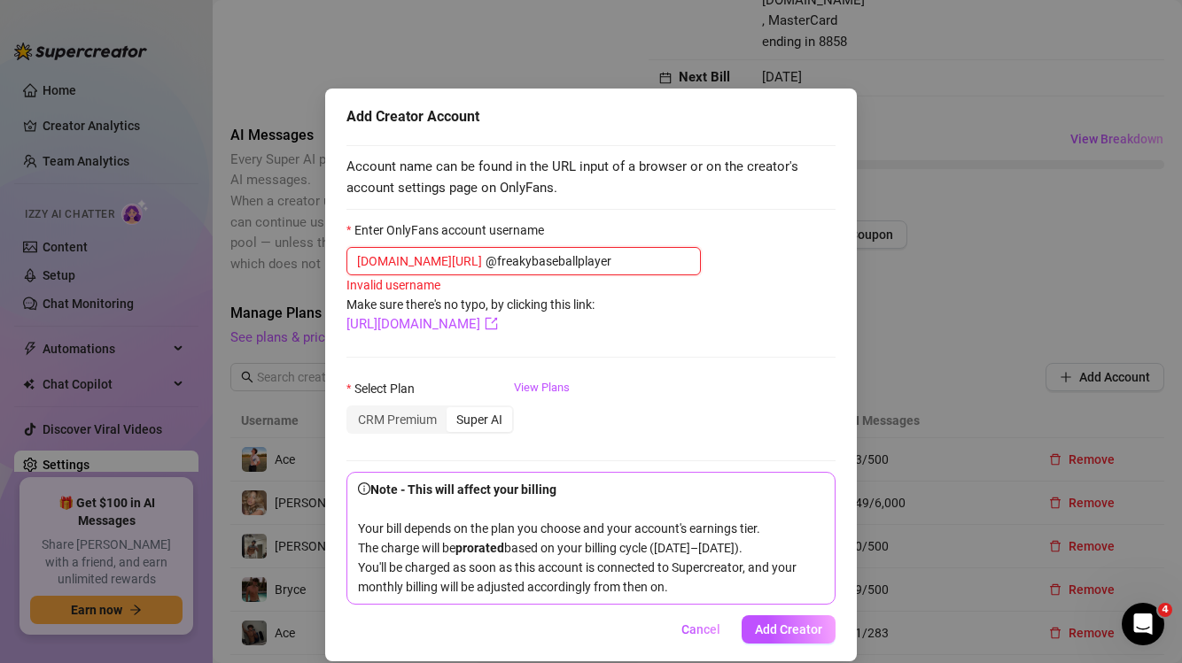
click at [485, 260] on input "@freakybaseballplayer" at bounding box center [587, 261] width 205 height 19
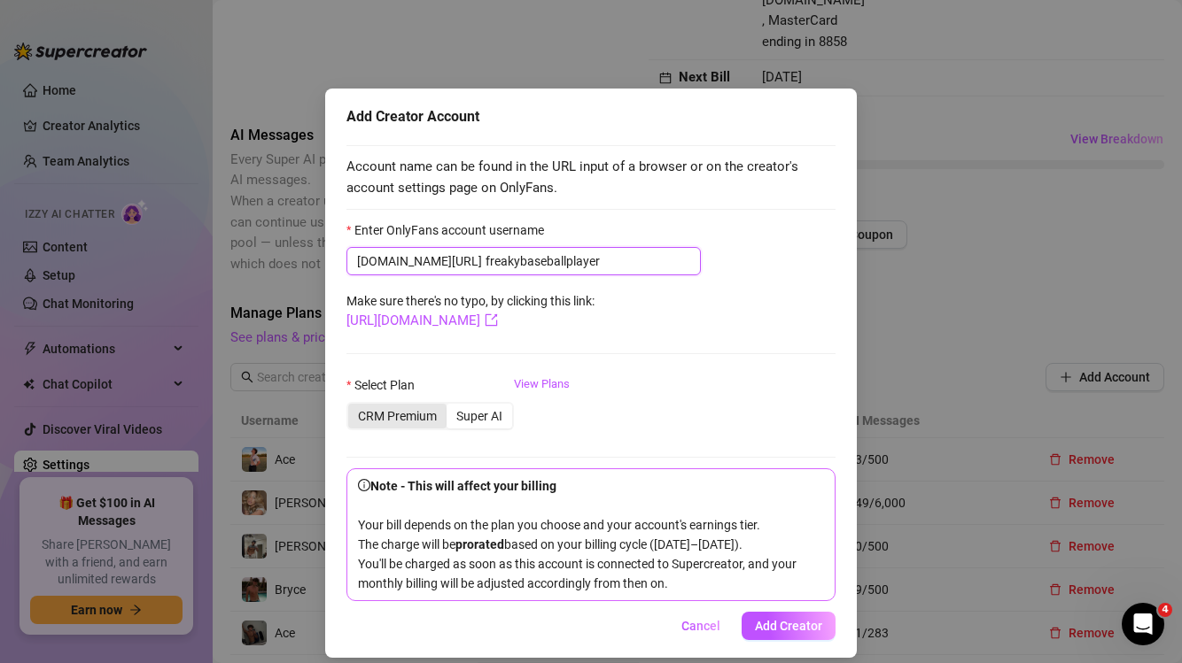
type input "freakybaseballplayer"
click at [362, 421] on div "CRM Premium" at bounding box center [397, 416] width 98 height 25
click at [353, 407] on input "CRM Premium" at bounding box center [353, 407] width 0 height 0
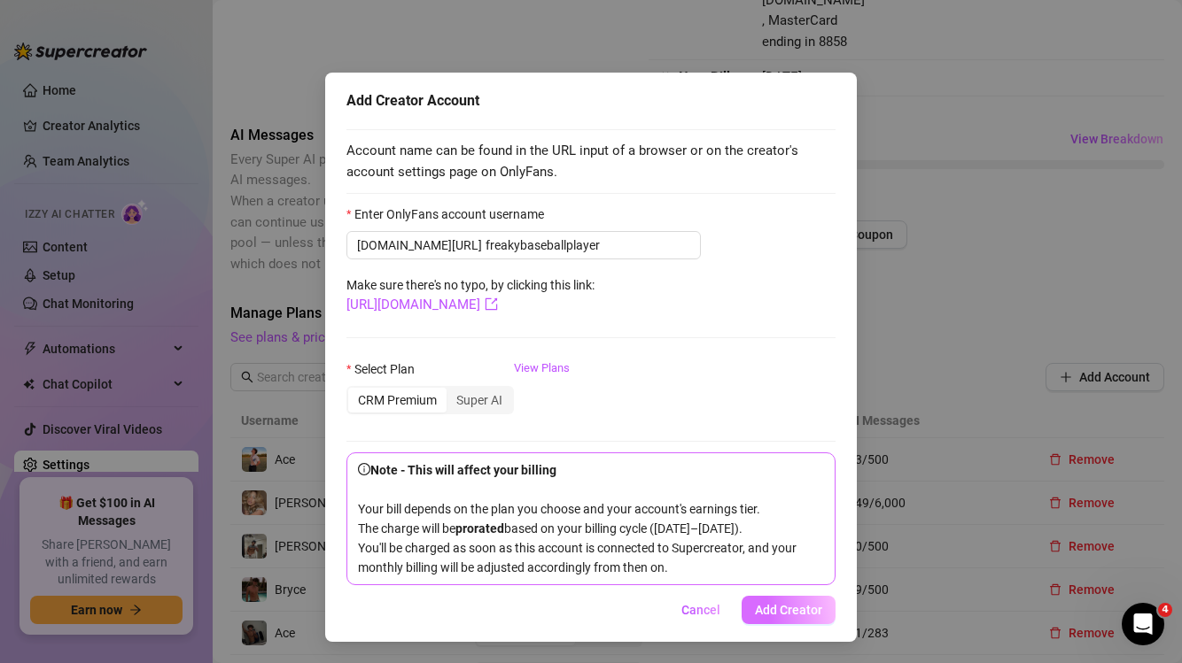
click at [794, 615] on span "Add Creator" at bounding box center [788, 610] width 67 height 14
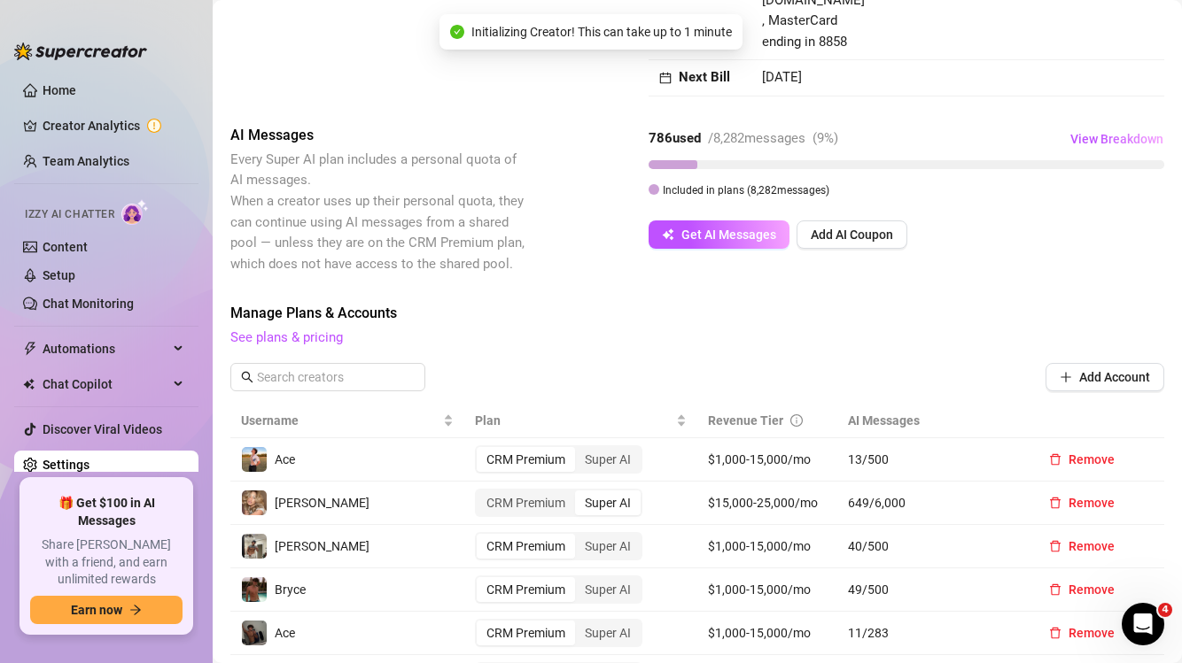
scroll to position [0, 0]
